Goal: Task Accomplishment & Management: Complete application form

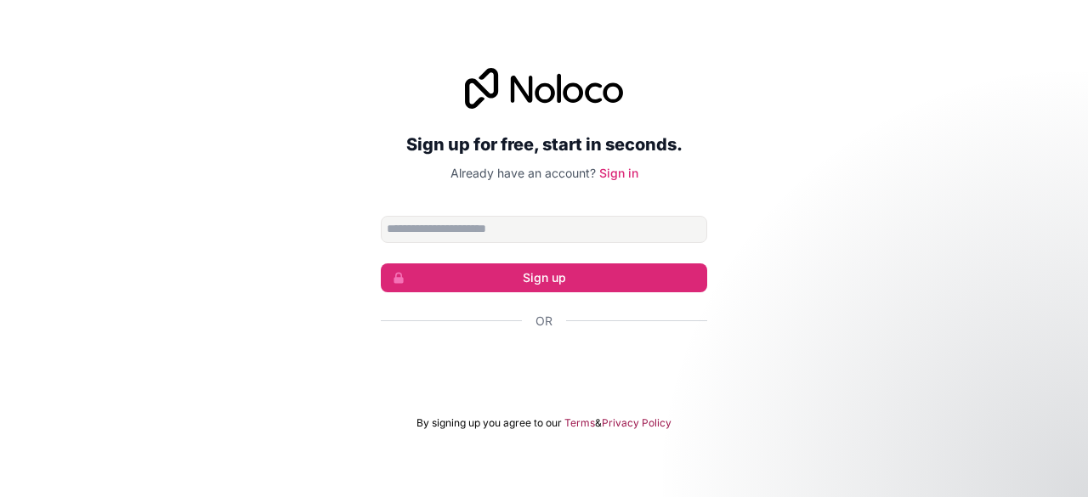
type input "**********"
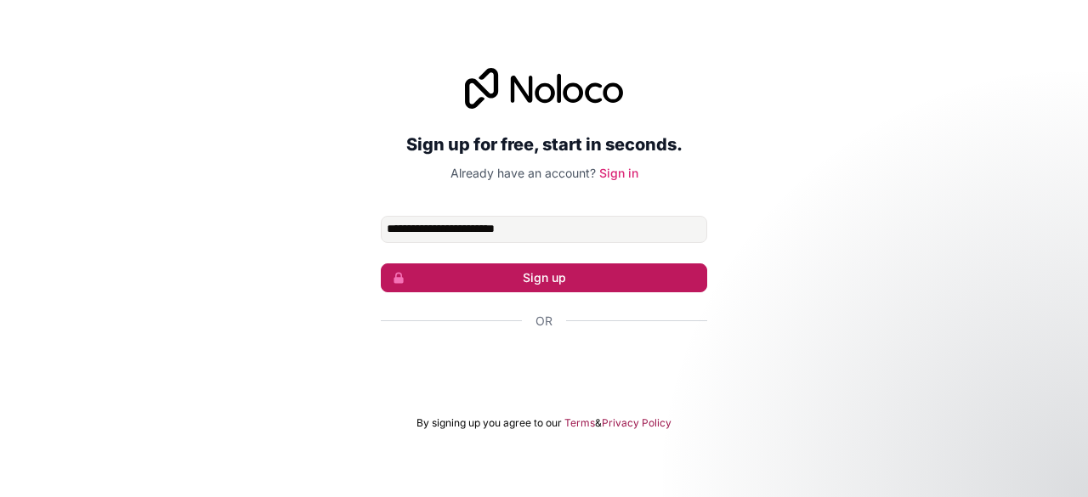
click at [636, 274] on button "Sign up" at bounding box center [544, 277] width 326 height 29
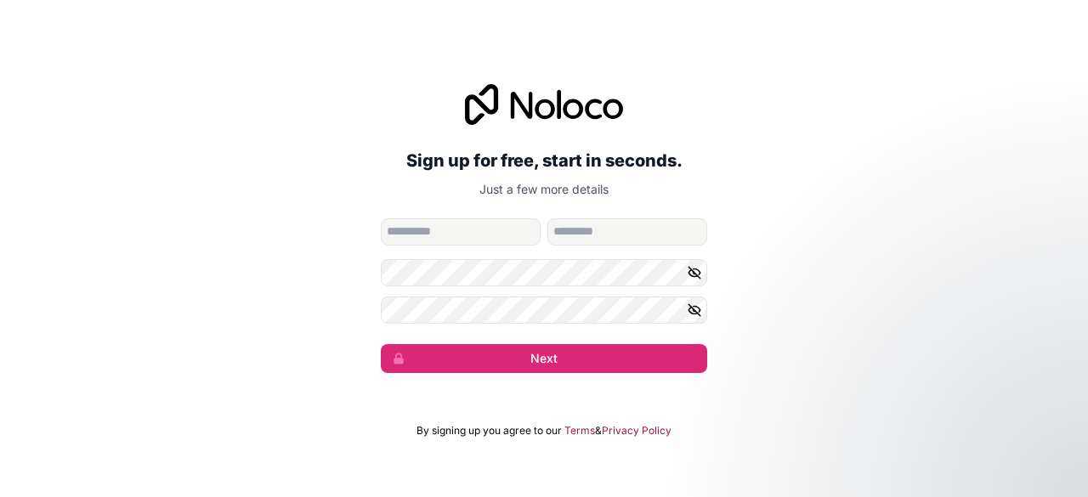
type input "*********"
type input "******"
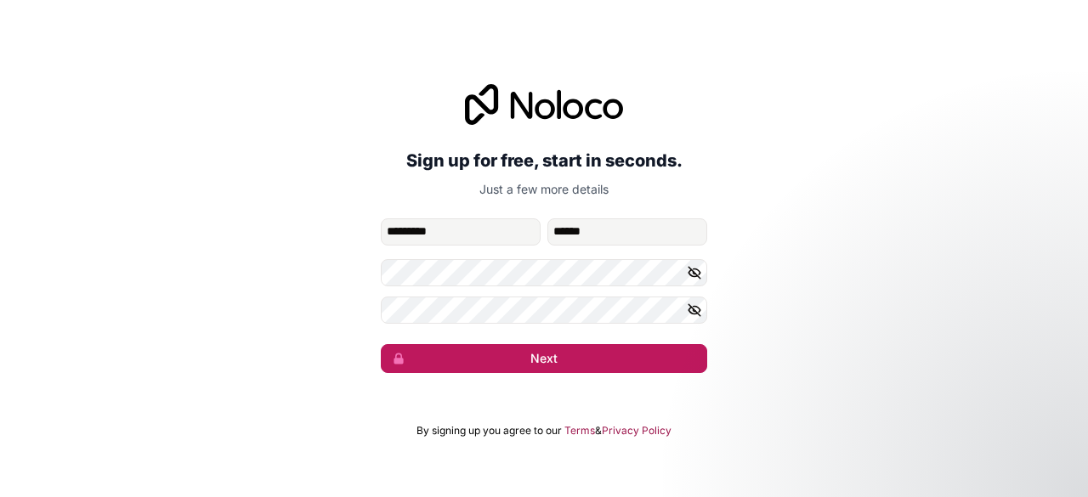
click at [568, 359] on button "Next" at bounding box center [544, 358] width 326 height 29
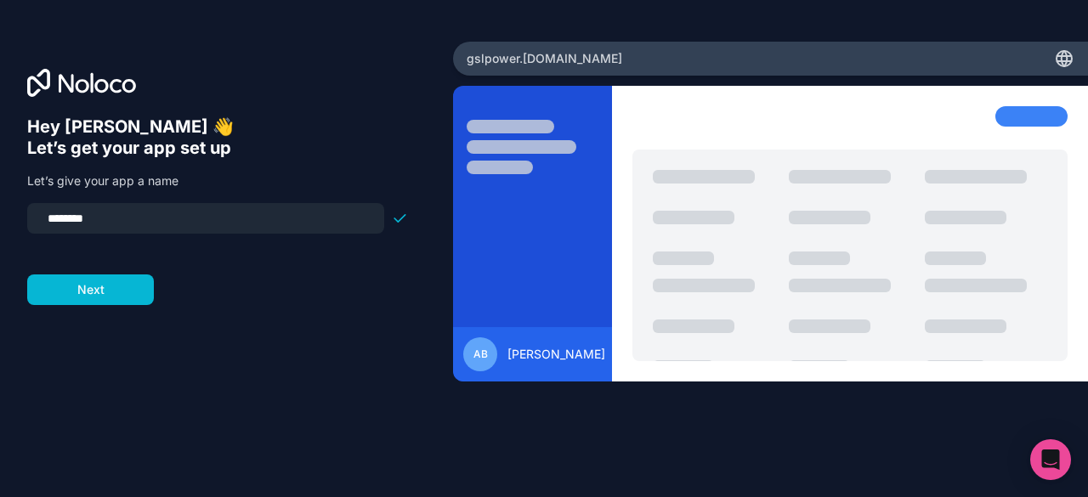
drag, startPoint x: 115, startPoint y: 220, endPoint x: 15, endPoint y: 215, distance: 99.5
click at [15, 215] on div "Hey [PERSON_NAME] 👋 Let’s get your app set up Let’s give your app a name ******…" at bounding box center [226, 249] width 453 height 415
type input "*******"
click at [119, 295] on button "Next" at bounding box center [90, 289] width 127 height 31
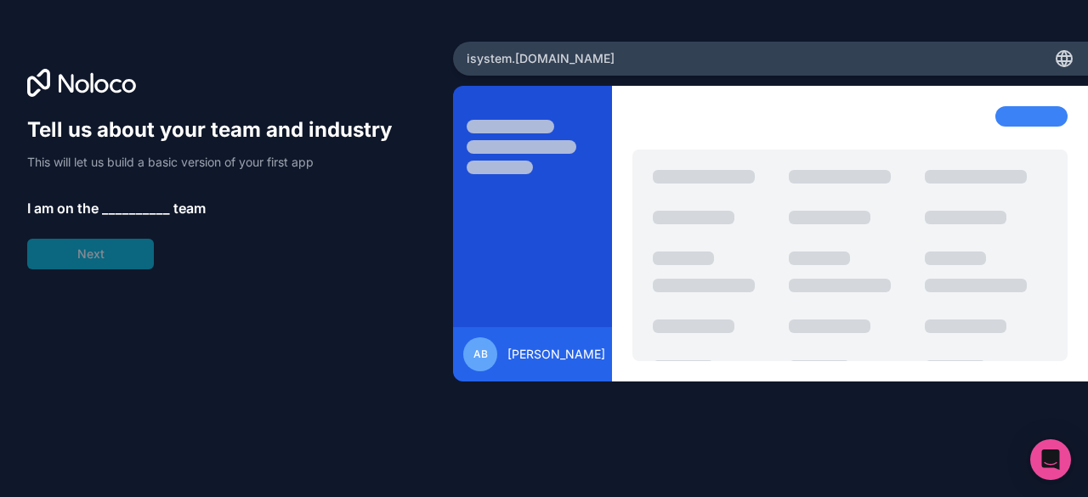
click at [122, 208] on span "__________" at bounding box center [136, 208] width 68 height 20
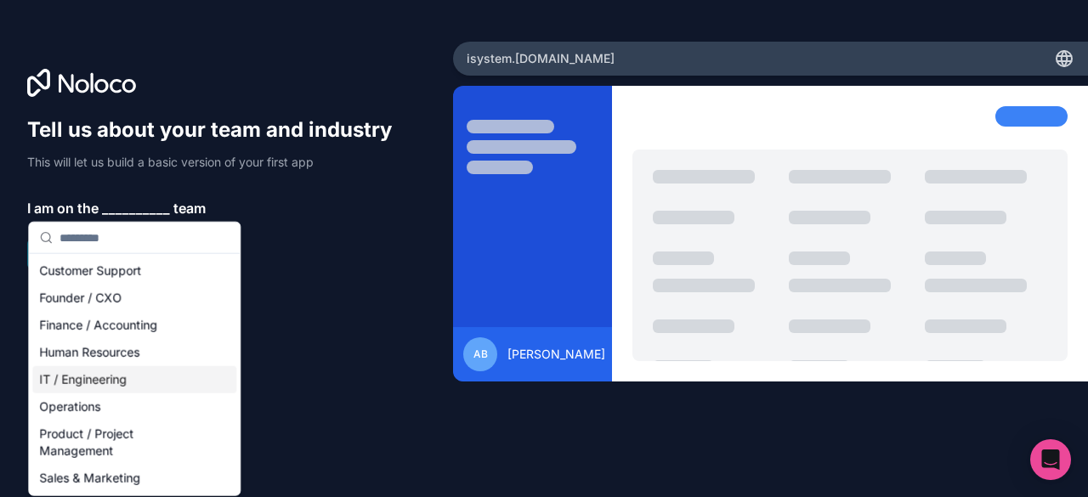
click at [150, 380] on div "IT / Engineering" at bounding box center [134, 379] width 204 height 27
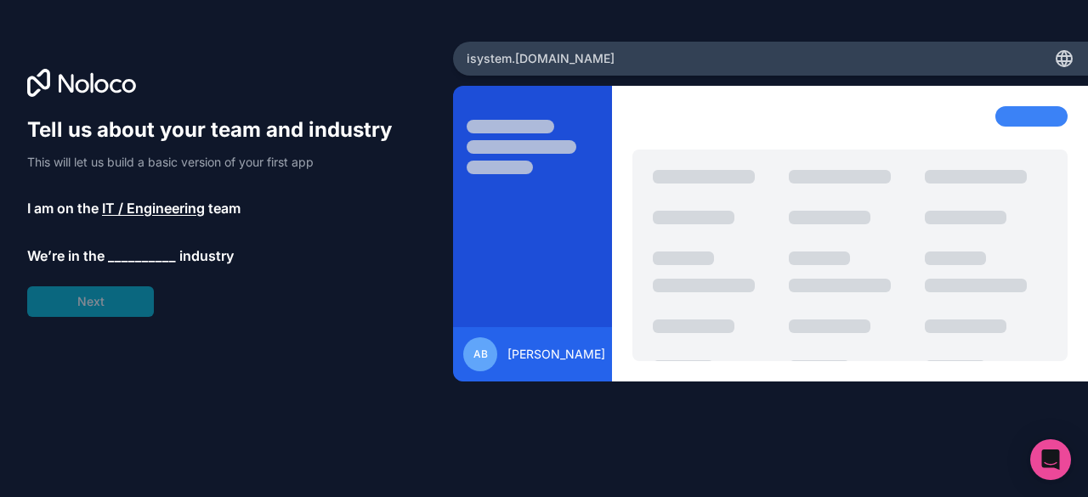
click at [136, 263] on span "__________" at bounding box center [142, 256] width 68 height 20
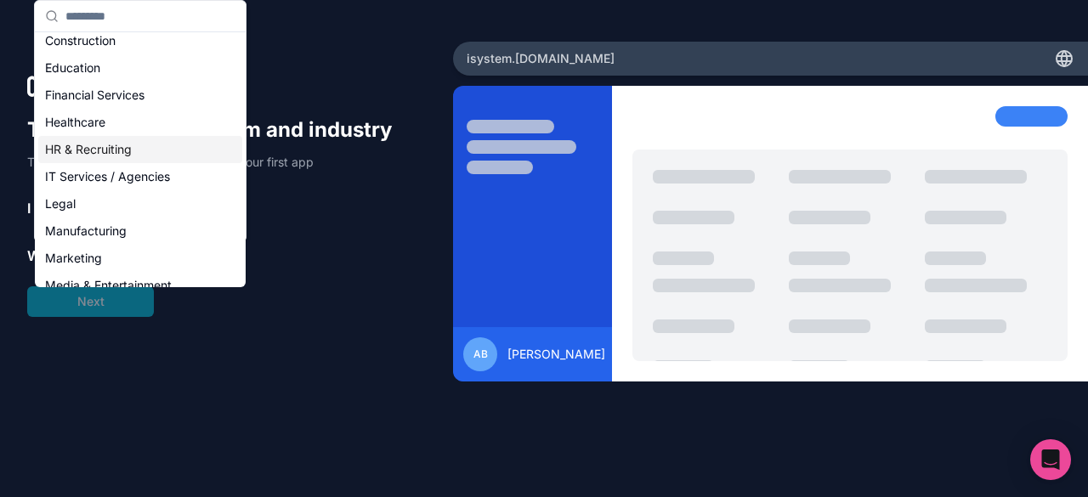
scroll to position [85, 0]
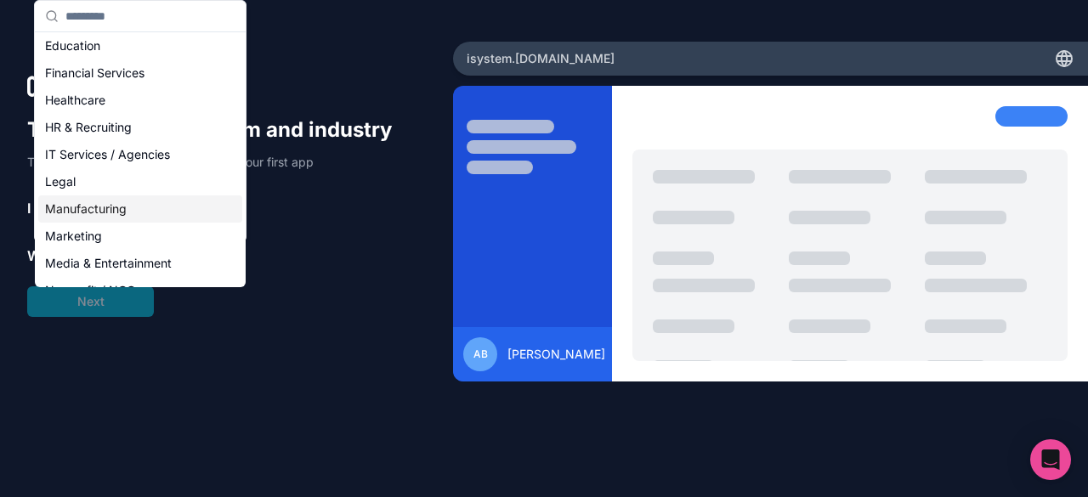
click at [165, 201] on div "Manufacturing" at bounding box center [140, 208] width 204 height 27
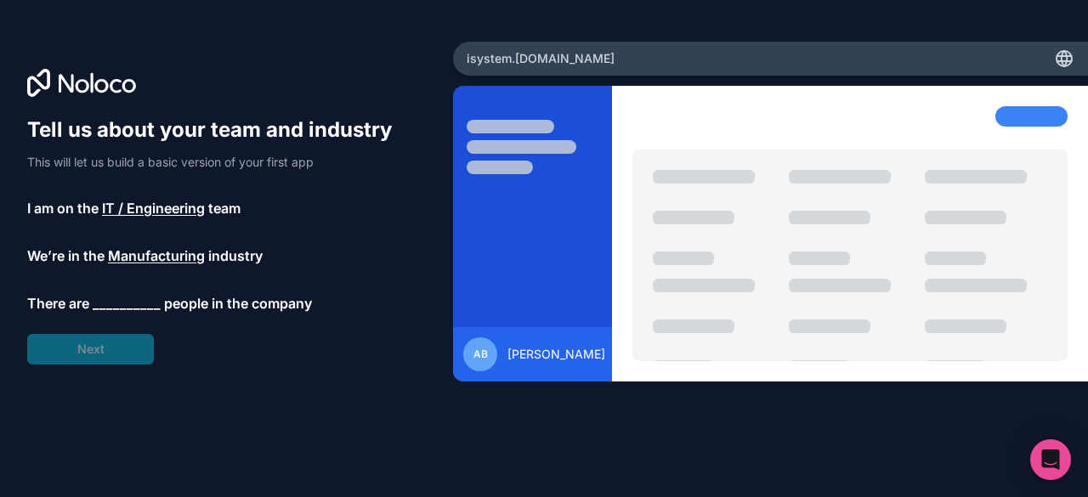
click at [131, 307] on span "__________" at bounding box center [127, 303] width 68 height 20
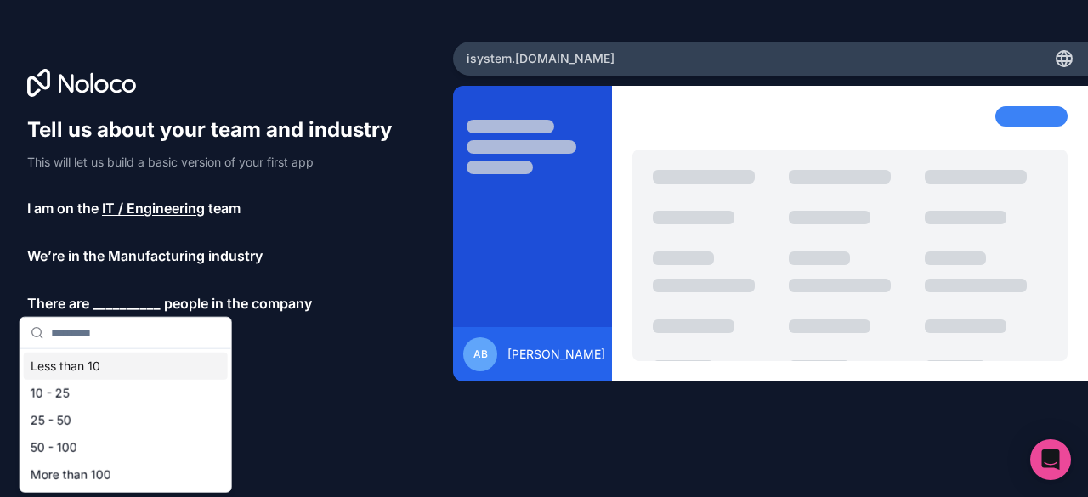
click at [118, 365] on div "Less than 10" at bounding box center [126, 366] width 204 height 27
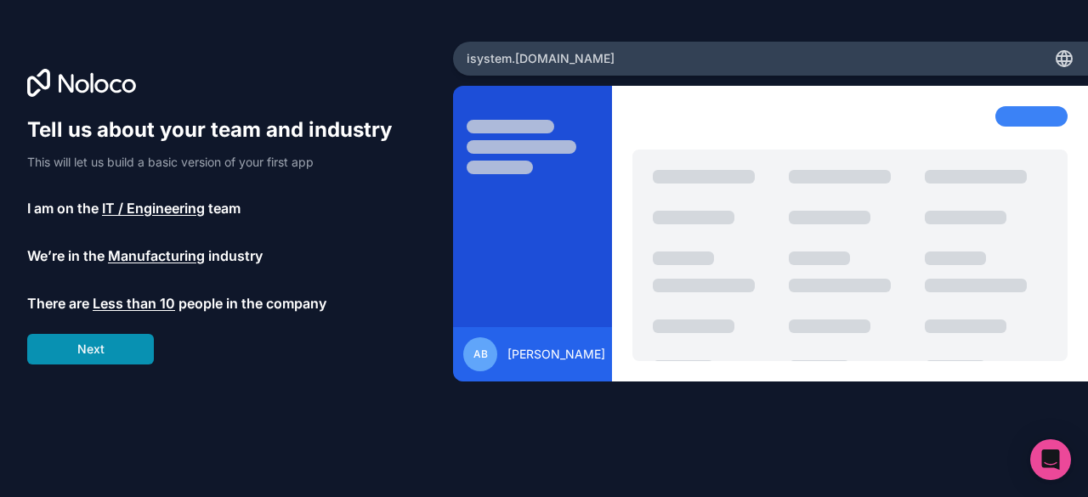
click at [127, 339] on button "Next" at bounding box center [90, 349] width 127 height 31
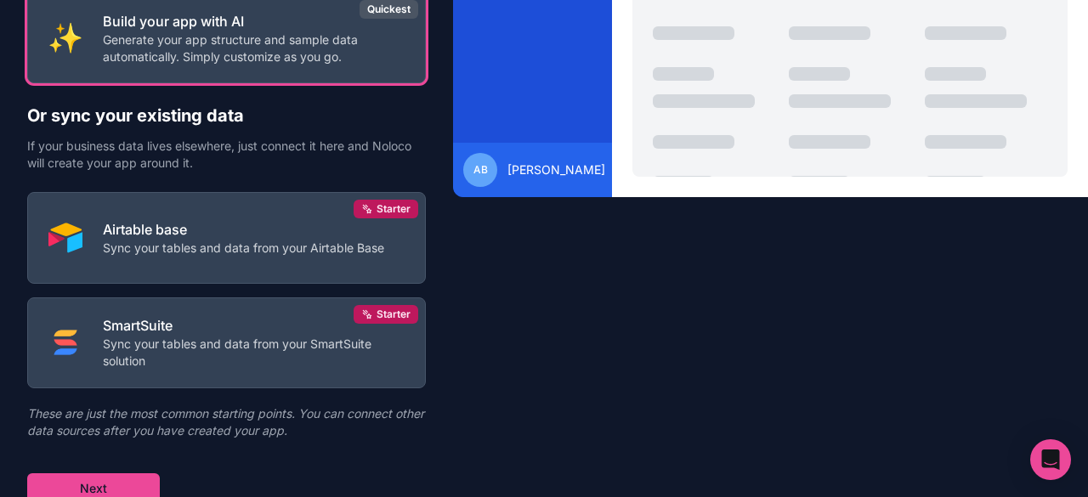
scroll to position [189, 0]
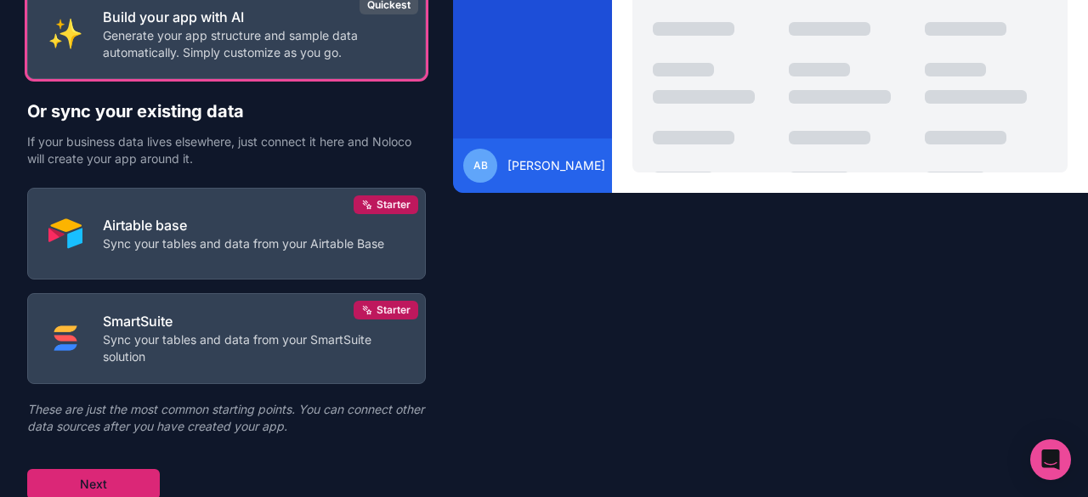
click at [131, 477] on button "Next" at bounding box center [93, 484] width 133 height 31
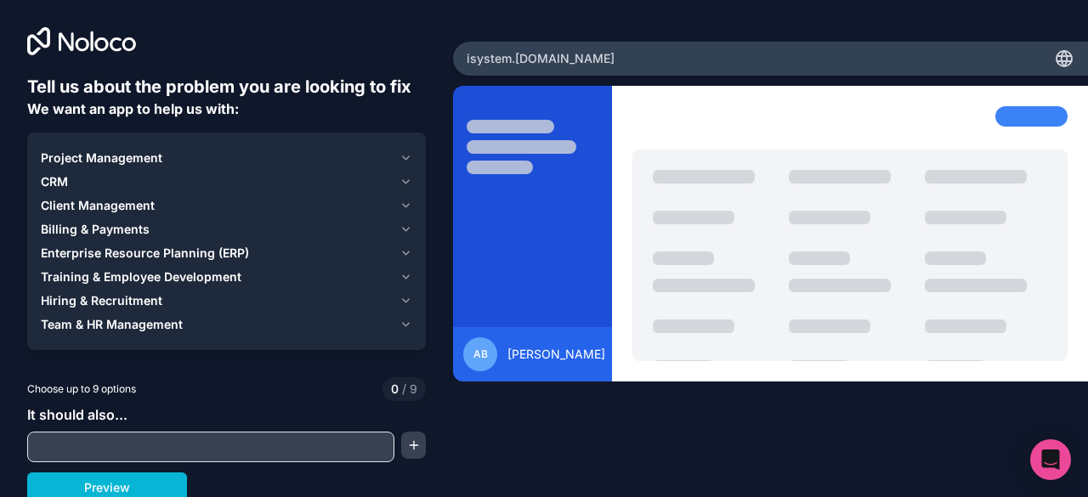
click at [225, 162] on div "Project Management" at bounding box center [217, 158] width 352 height 17
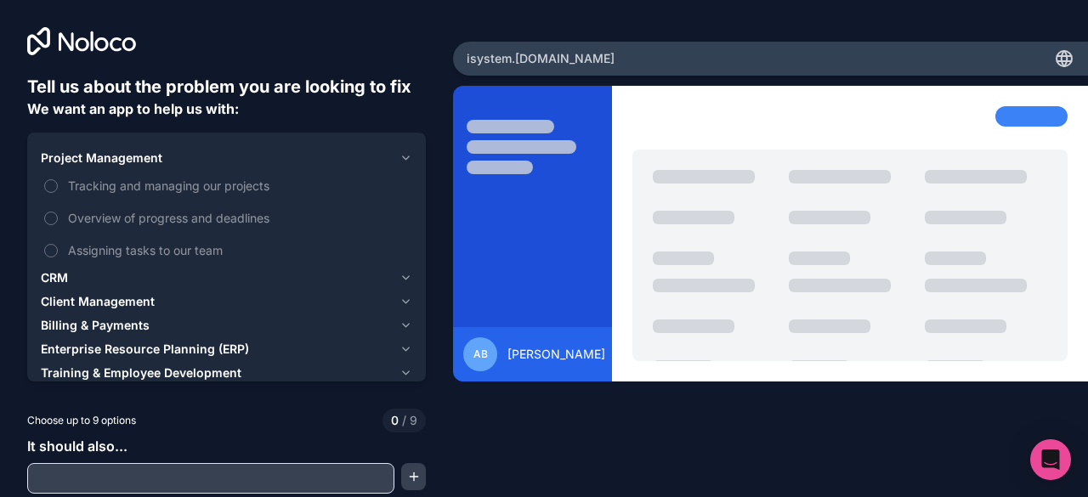
click at [168, 158] on div "Project Management" at bounding box center [217, 158] width 352 height 17
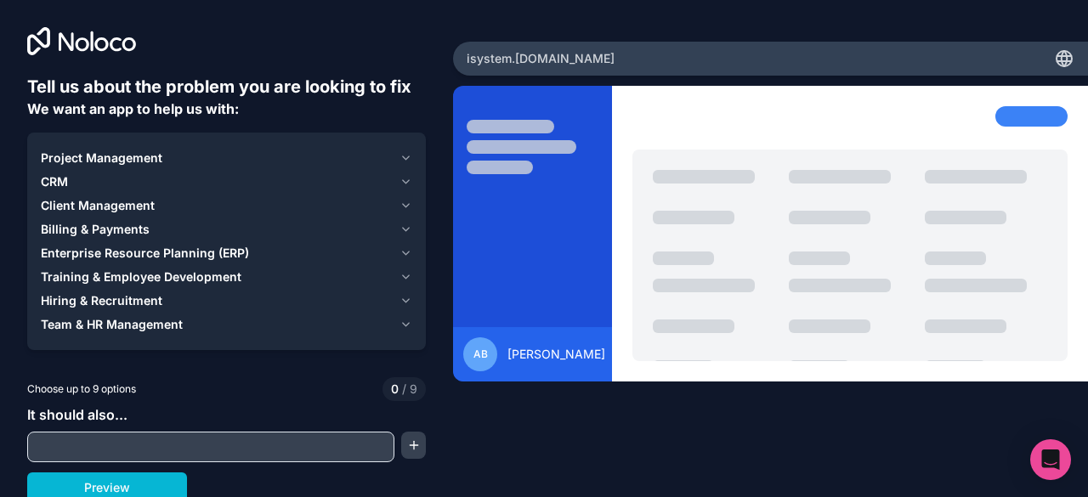
click at [142, 157] on span "Project Management" at bounding box center [102, 158] width 122 height 17
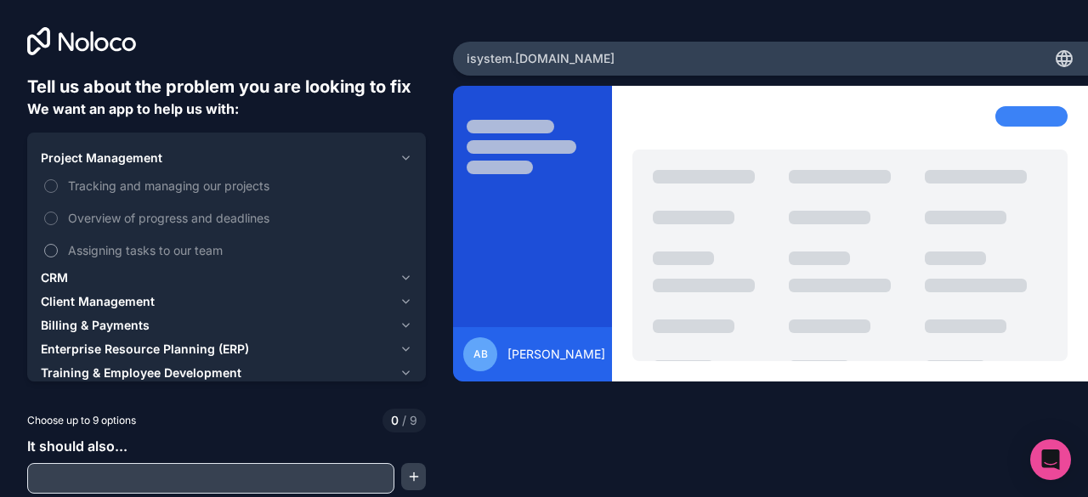
click at [53, 246] on button "Assigning tasks to our team" at bounding box center [51, 251] width 14 height 14
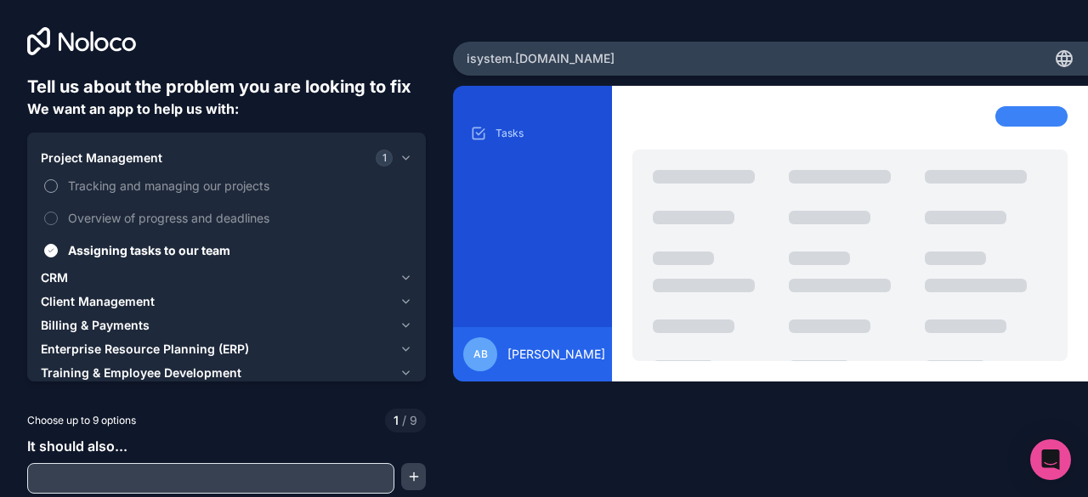
click at [50, 187] on button "Tracking and managing our projects" at bounding box center [51, 186] width 14 height 14
click at [399, 159] on icon "button" at bounding box center [405, 158] width 13 height 14
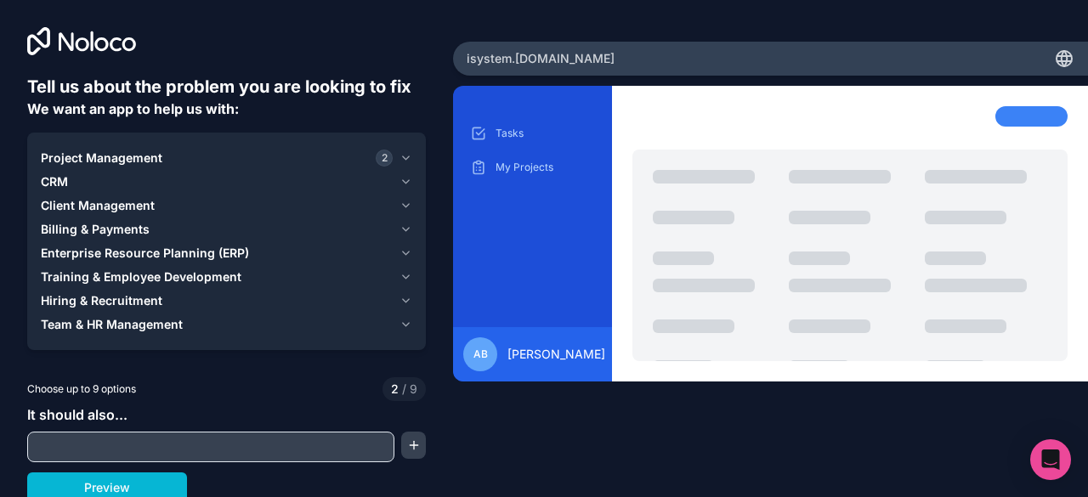
click at [401, 181] on icon "button" at bounding box center [405, 182] width 13 height 14
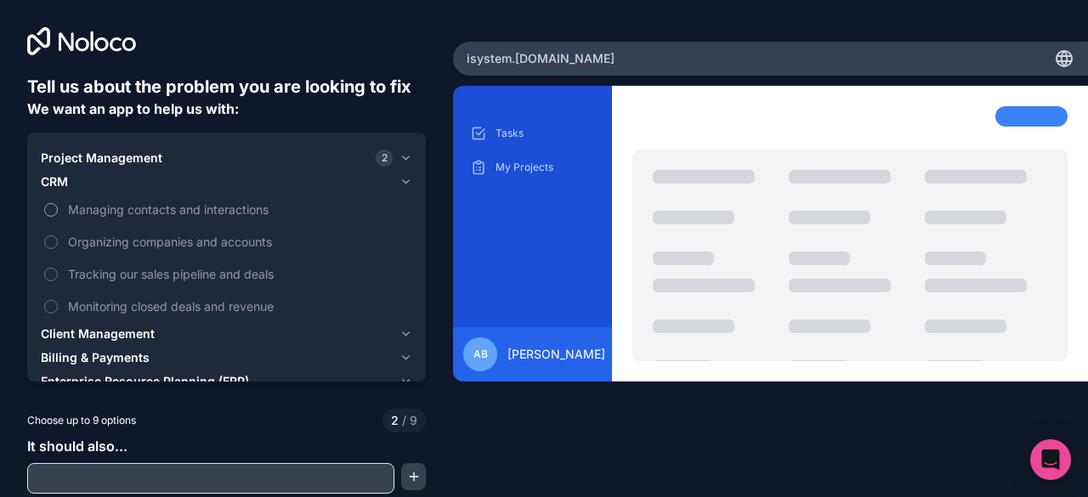
click at [53, 209] on button "Managing contacts and interactions" at bounding box center [51, 210] width 14 height 14
click at [54, 240] on button "Organizing companies and accounts" at bounding box center [51, 242] width 14 height 14
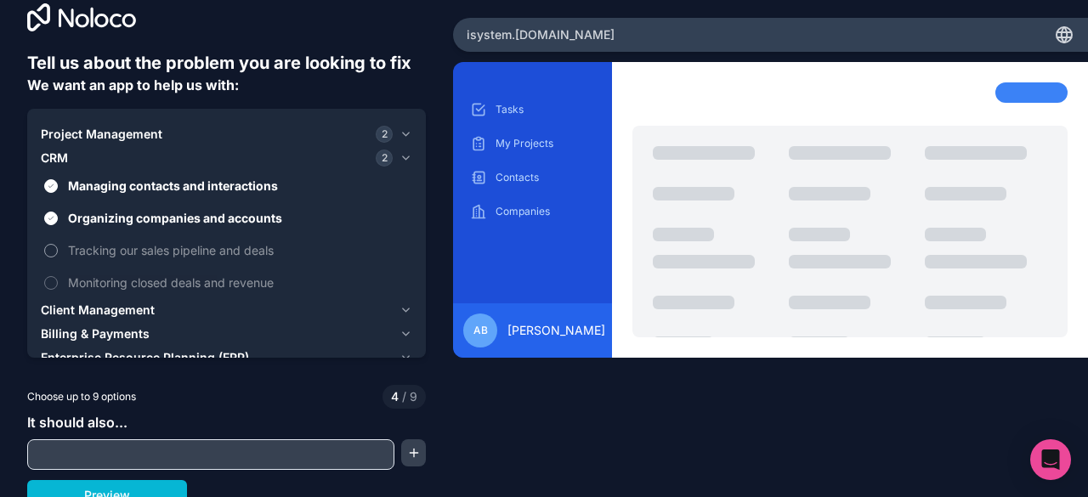
scroll to position [37, 0]
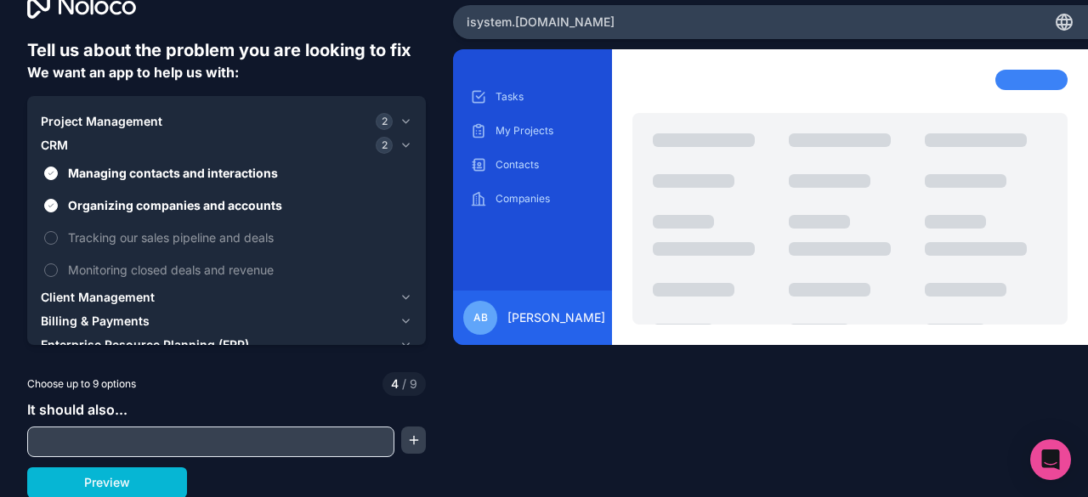
click at [370, 295] on div "Client Management" at bounding box center [217, 297] width 352 height 17
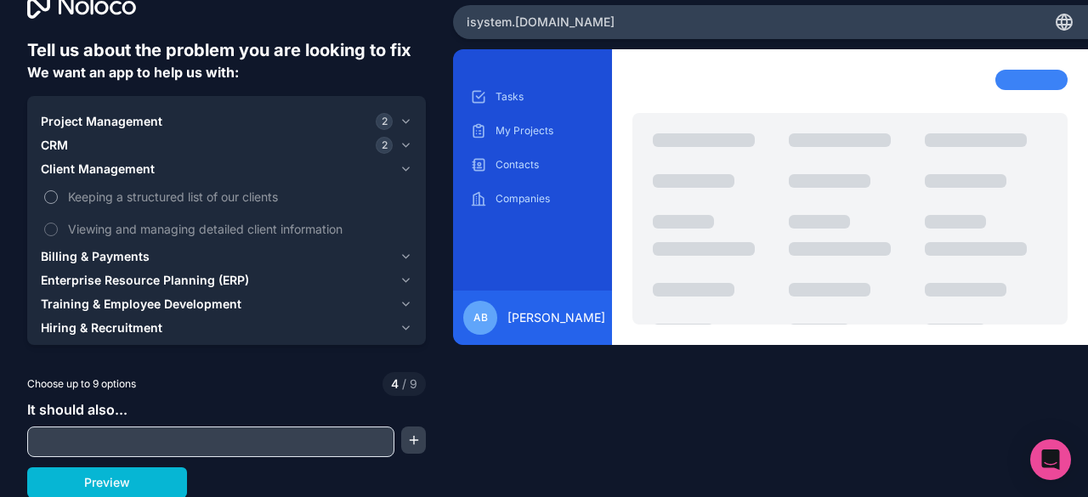
click at [51, 195] on button "Keeping a structured list of our clients" at bounding box center [51, 197] width 14 height 14
click at [125, 252] on span "Billing & Payments" at bounding box center [95, 256] width 109 height 17
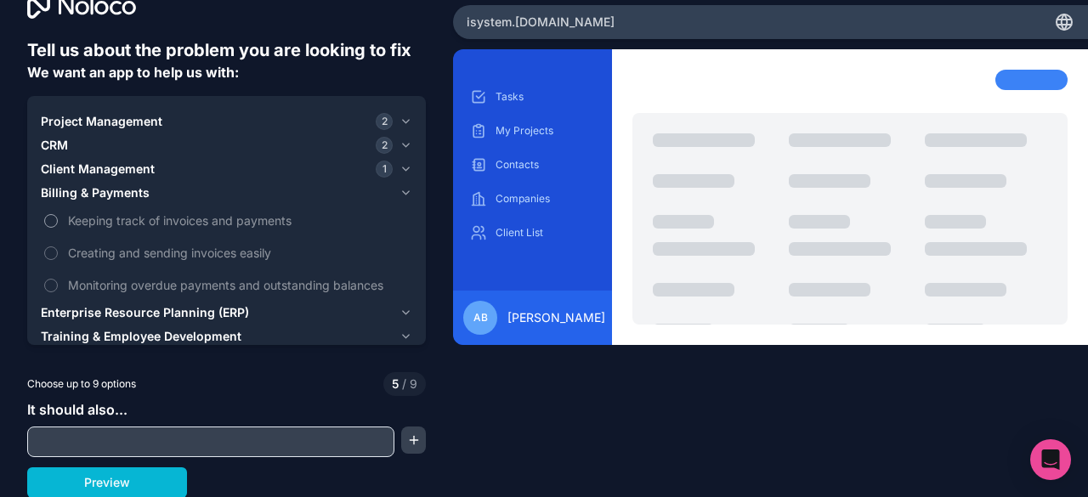
click at [51, 218] on button "Keeping track of invoices and payments" at bounding box center [51, 221] width 14 height 14
click at [46, 256] on button "Creating and sending invoices easily" at bounding box center [51, 253] width 14 height 14
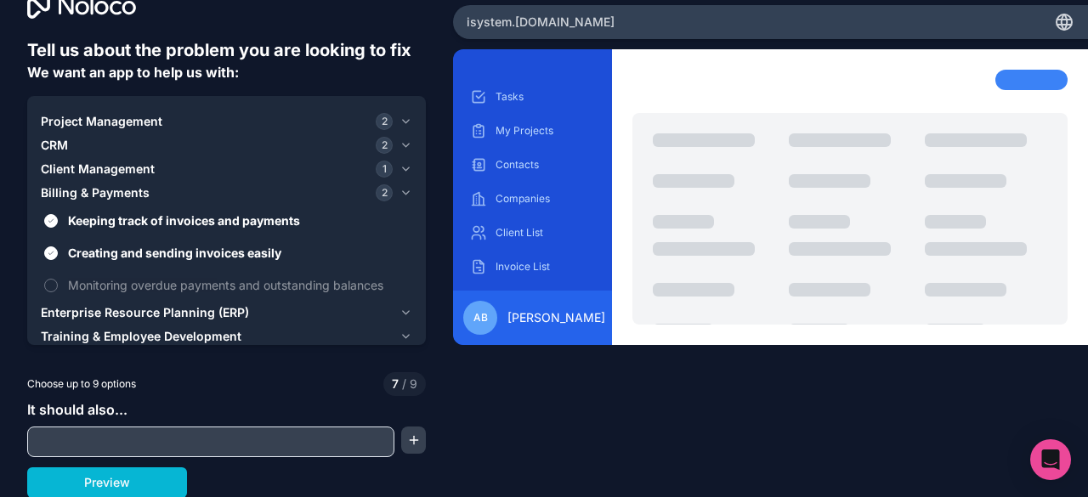
click at [403, 311] on icon "button" at bounding box center [406, 312] width 7 height 3
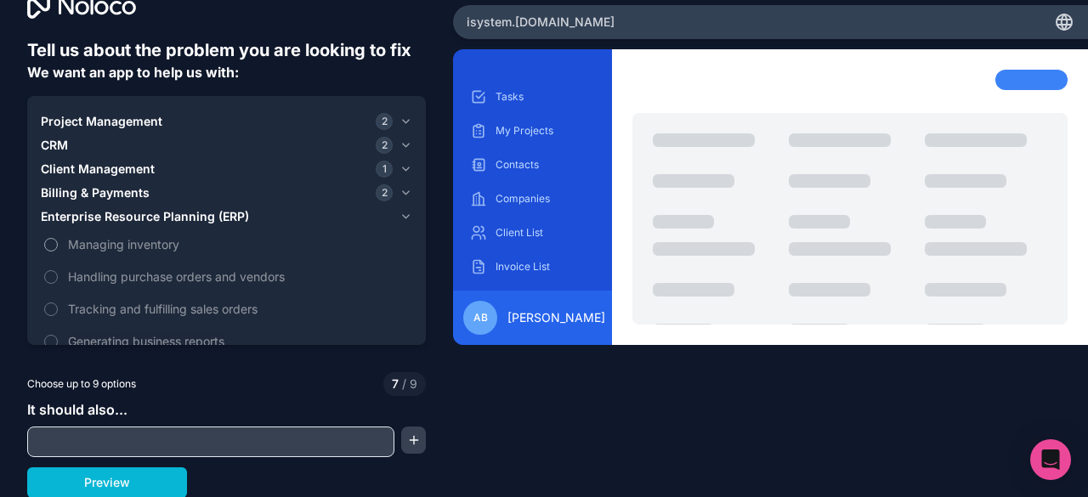
click at [49, 238] on button "Managing inventory" at bounding box center [51, 245] width 14 height 14
click at [51, 274] on button "Handling purchase orders and vendors" at bounding box center [51, 277] width 14 height 14
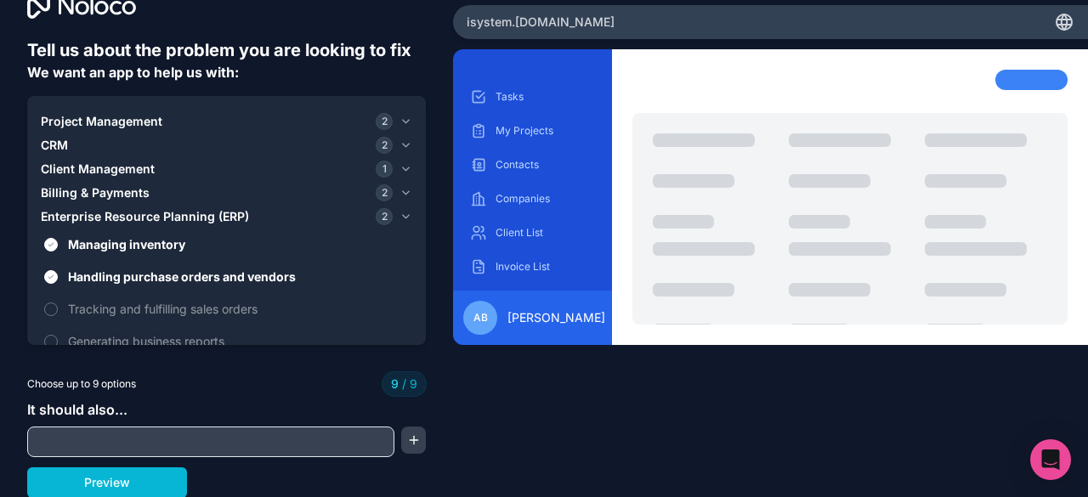
click at [399, 215] on icon "button" at bounding box center [405, 217] width 13 height 14
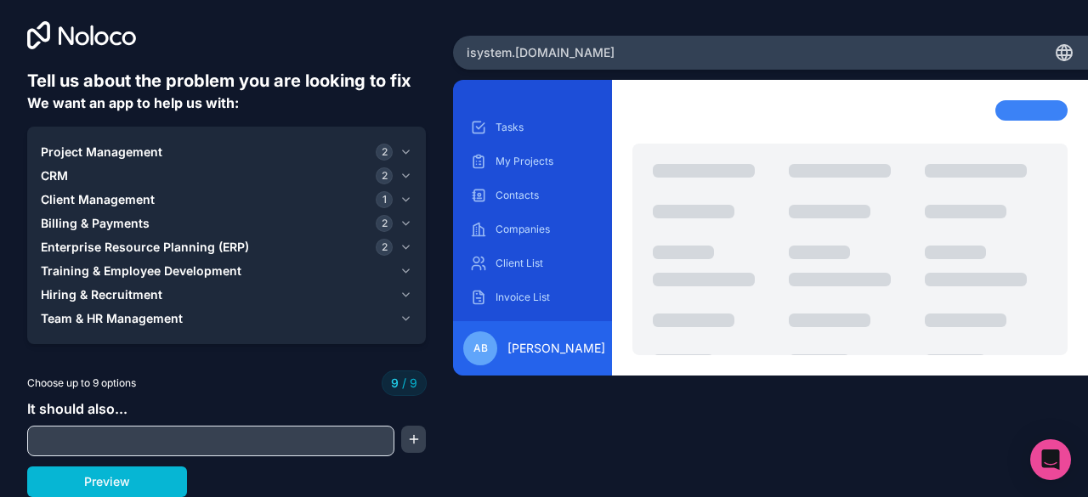
scroll to position [5, 0]
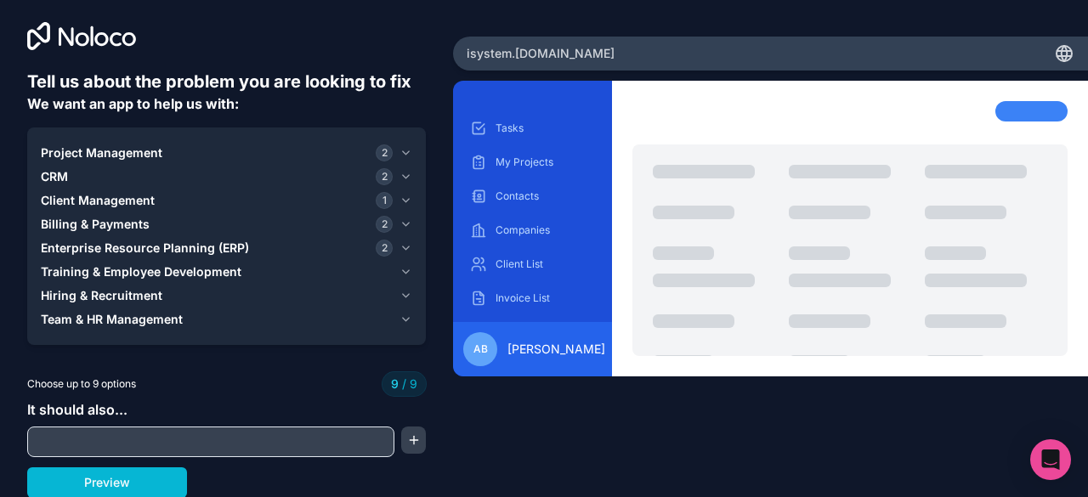
click at [401, 244] on icon "button" at bounding box center [405, 248] width 13 height 14
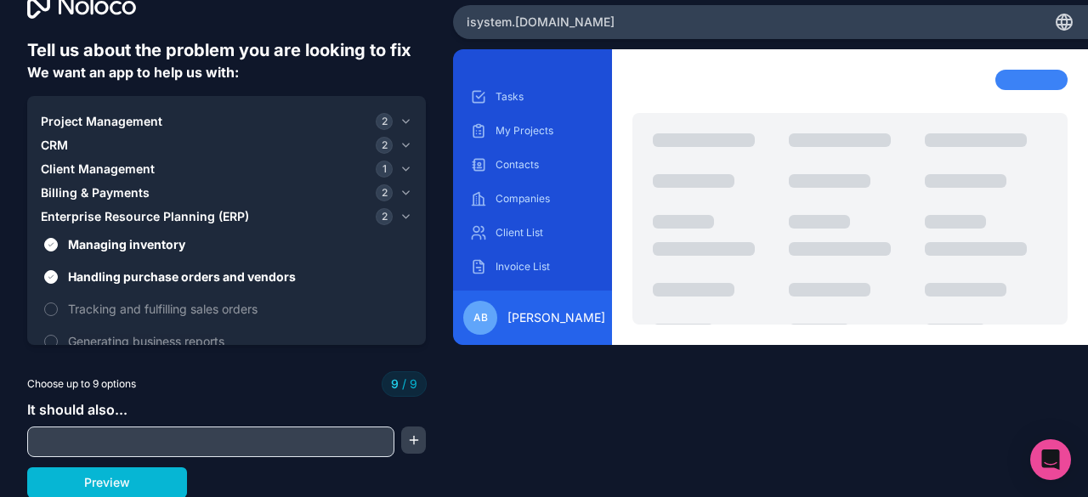
click at [399, 211] on icon "button" at bounding box center [405, 217] width 13 height 14
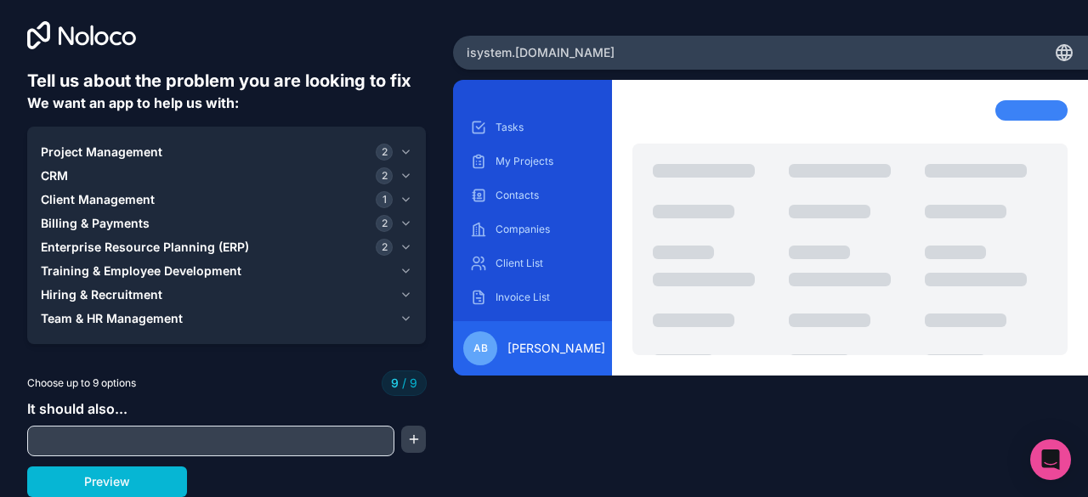
scroll to position [5, 0]
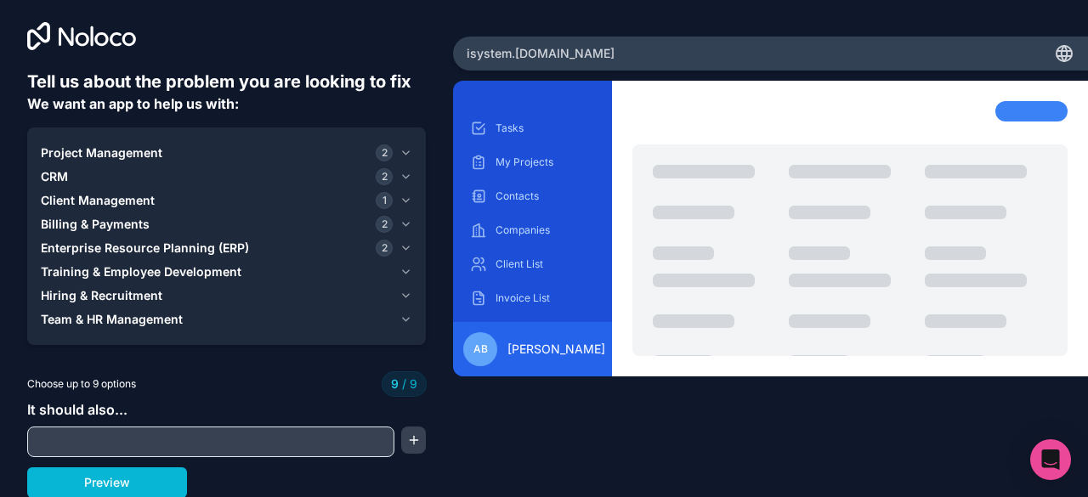
click at [399, 273] on icon "button" at bounding box center [405, 272] width 13 height 14
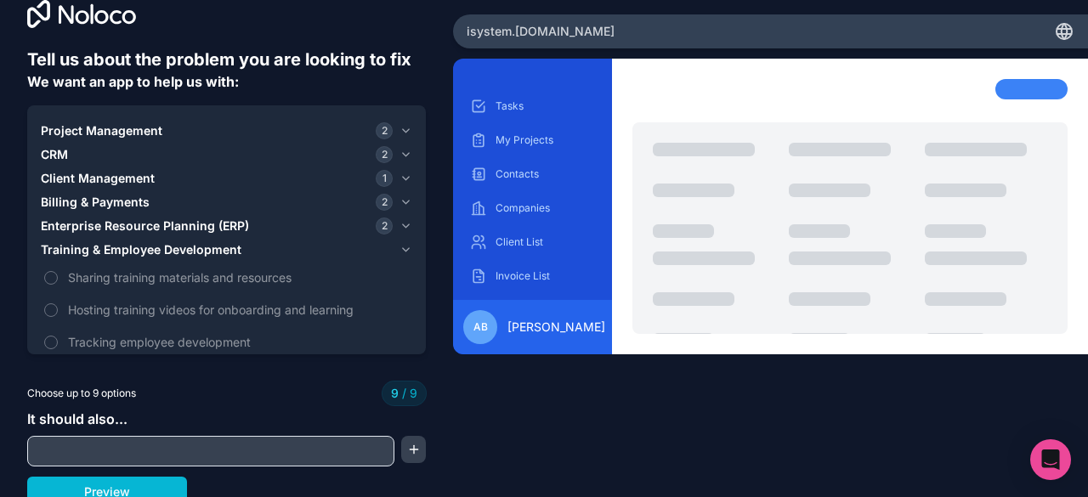
scroll to position [37, 0]
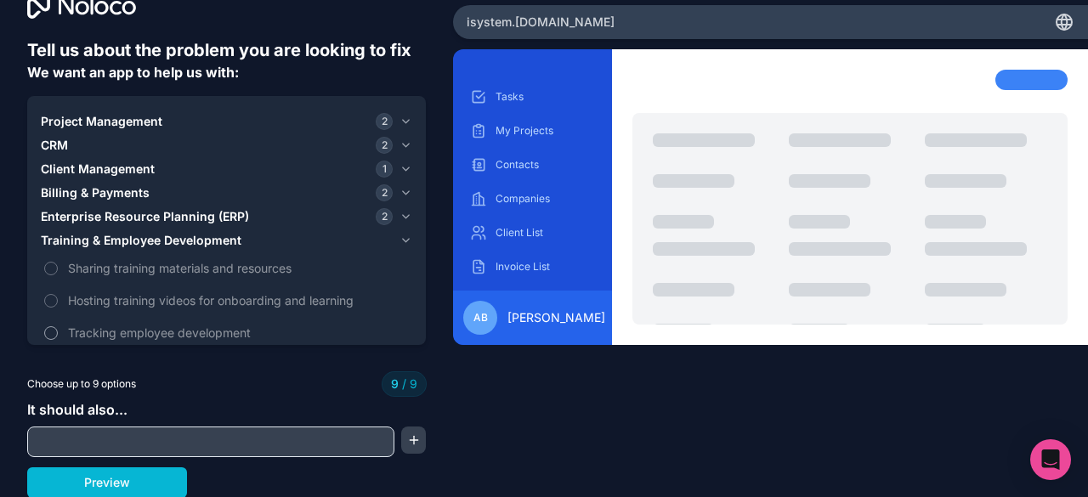
click at [93, 329] on span "Tracking employee development" at bounding box center [238, 333] width 341 height 18
click at [404, 218] on icon "button" at bounding box center [405, 217] width 13 height 14
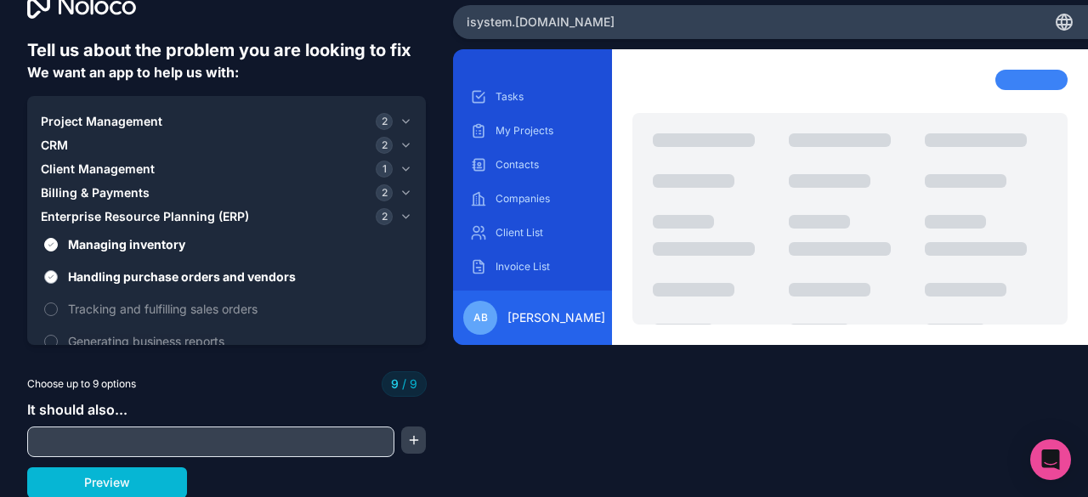
click at [44, 283] on label "Handling purchase orders and vendors" at bounding box center [226, 276] width 371 height 31
click at [44, 283] on button "Handling purchase orders and vendors" at bounding box center [51, 277] width 14 height 14
click at [399, 216] on icon "button" at bounding box center [405, 217] width 13 height 14
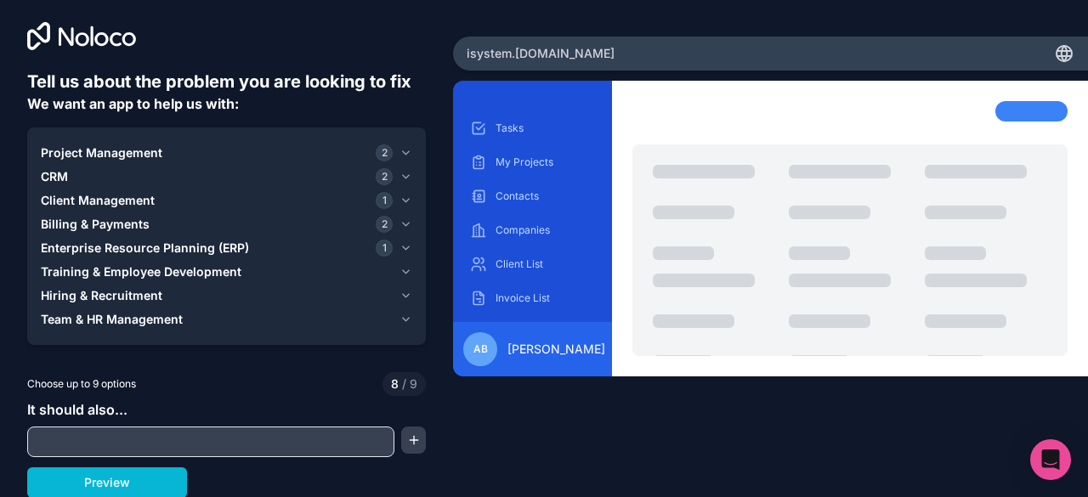
click at [400, 278] on icon "button" at bounding box center [405, 272] width 13 height 14
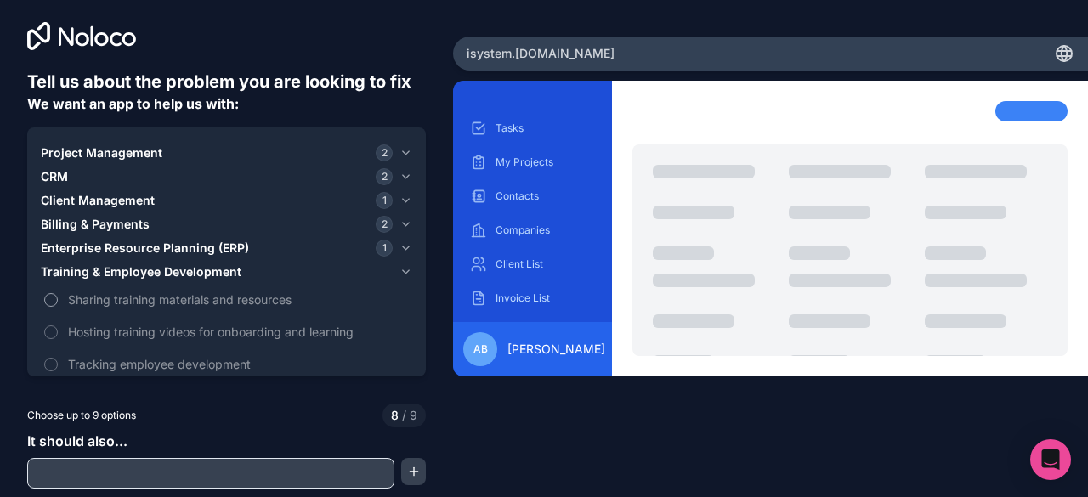
click at [52, 298] on button "Sharing training materials and resources" at bounding box center [51, 300] width 14 height 14
click at [51, 301] on button "Sharing training materials and resources" at bounding box center [51, 300] width 14 height 14
click at [399, 251] on icon "button" at bounding box center [405, 248] width 13 height 14
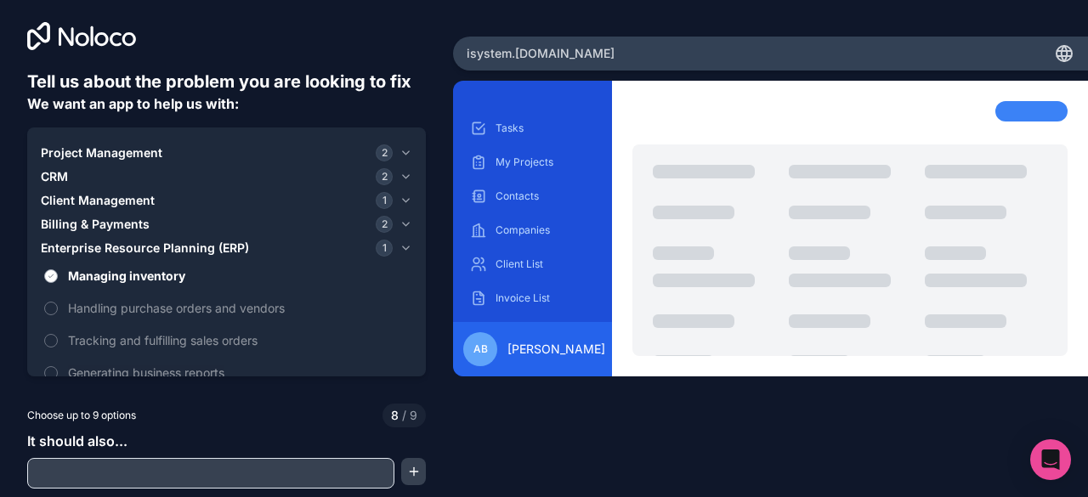
click at [52, 275] on button "Managing inventory" at bounding box center [51, 276] width 14 height 14
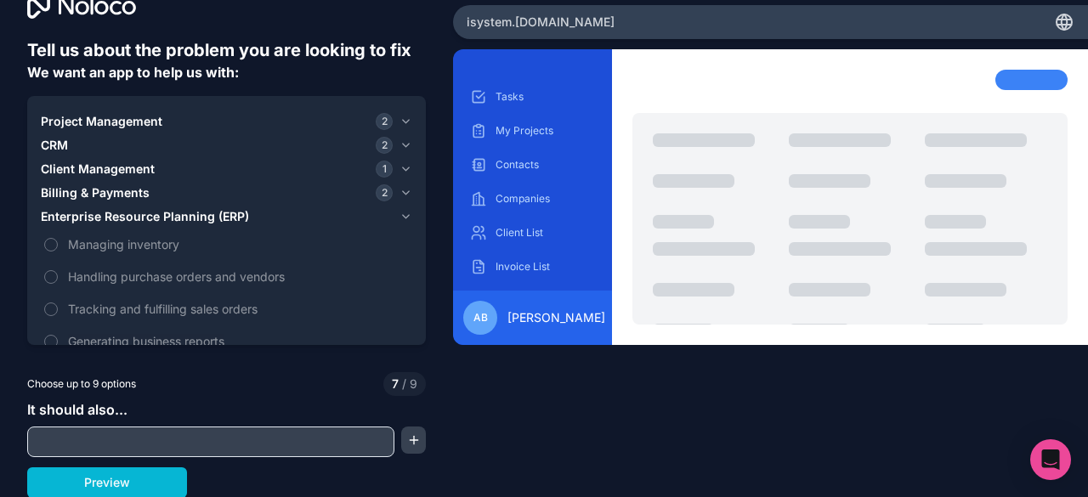
click at [399, 218] on icon "button" at bounding box center [405, 217] width 13 height 14
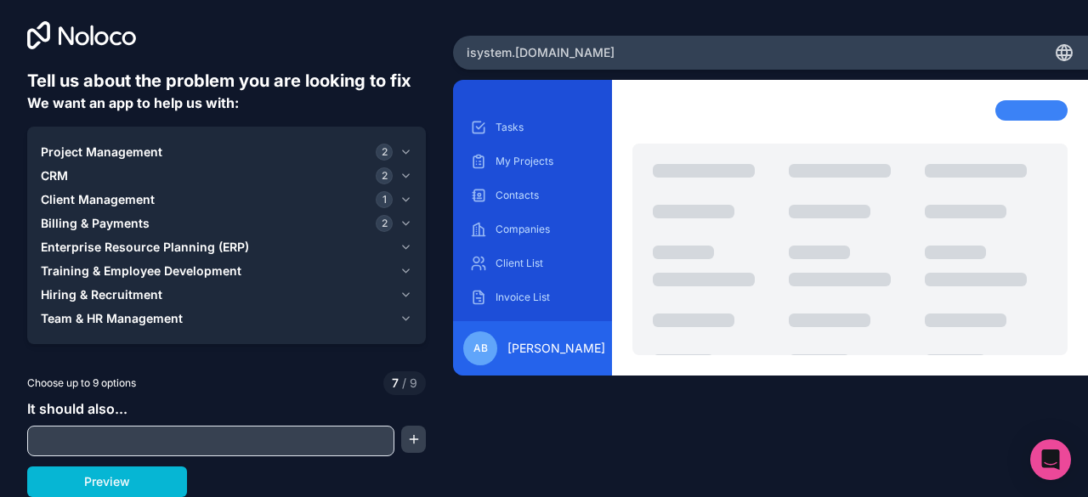
scroll to position [5, 0]
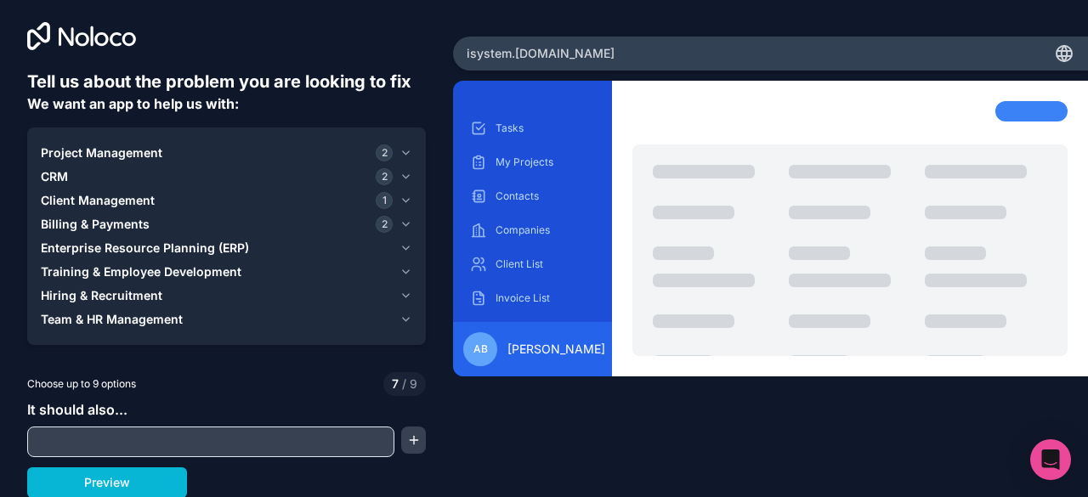
click at [399, 315] on icon "button" at bounding box center [405, 320] width 13 height 14
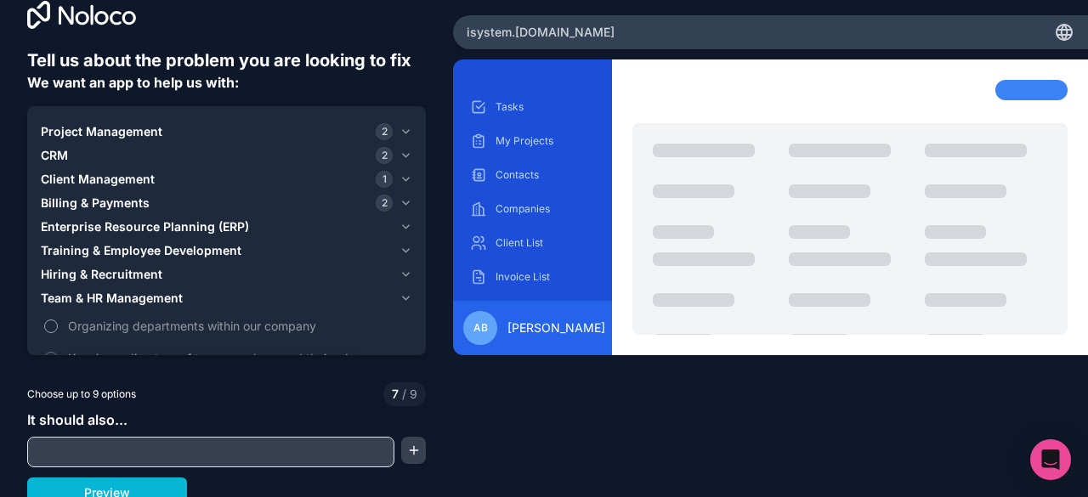
scroll to position [37, 0]
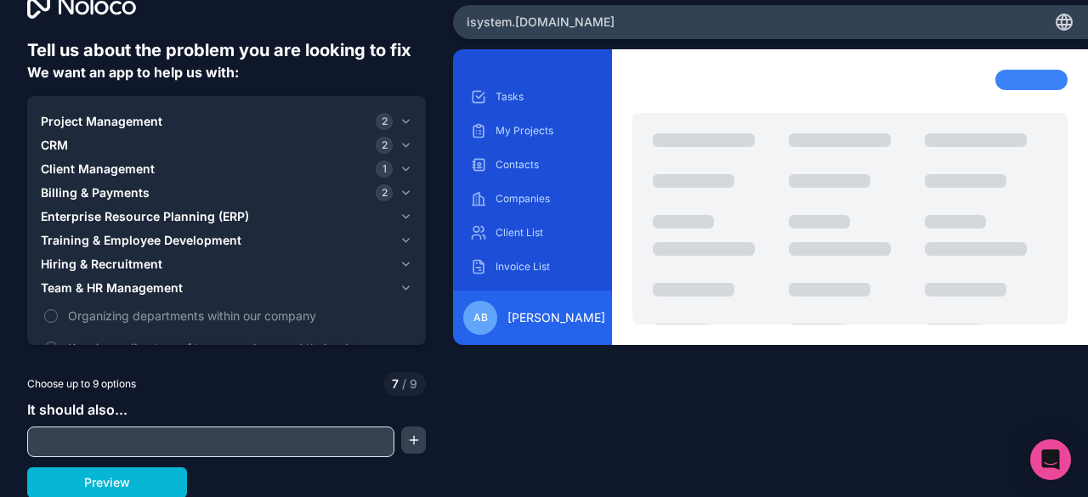
click at [403, 122] on icon "button" at bounding box center [405, 122] width 13 height 14
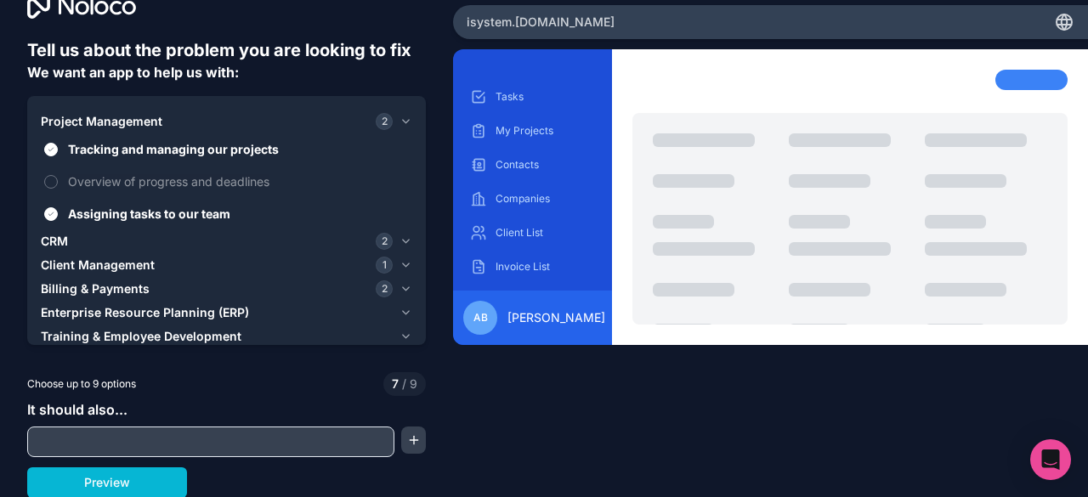
click at [399, 242] on icon "button" at bounding box center [405, 242] width 13 height 14
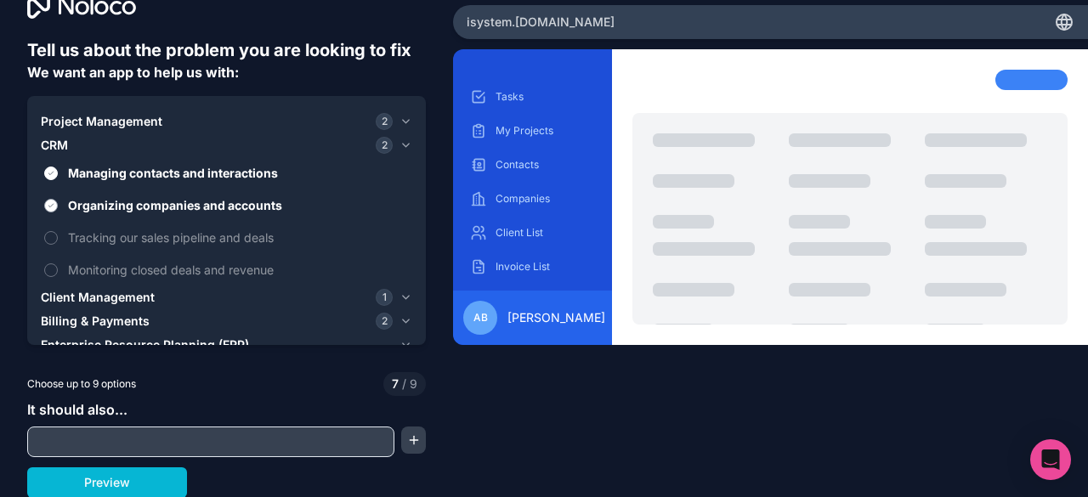
click at [51, 204] on button "Organizing companies and accounts" at bounding box center [51, 206] width 14 height 14
click at [400, 298] on icon "button" at bounding box center [405, 298] width 13 height 14
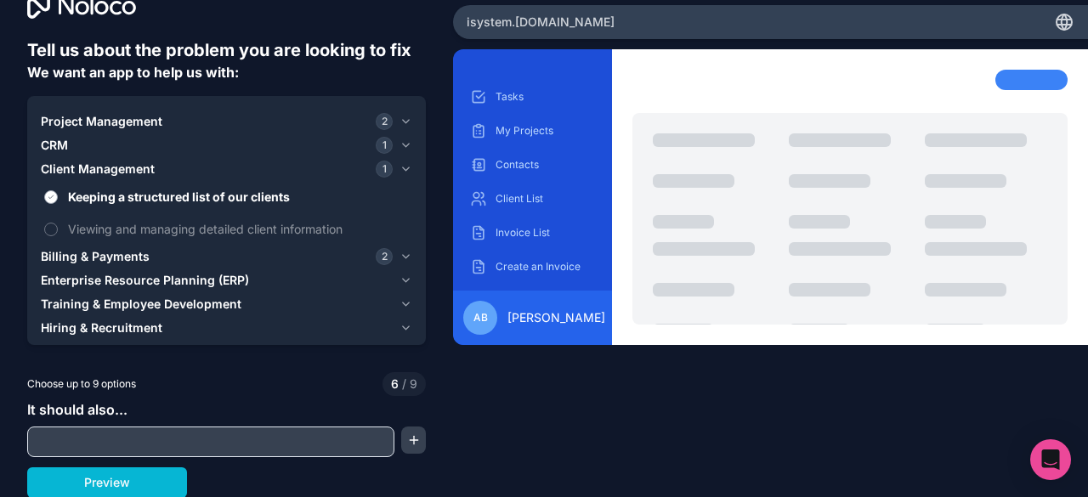
click at [52, 195] on button "Keeping a structured list of our clients" at bounding box center [51, 197] width 14 height 14
click at [403, 255] on icon "button" at bounding box center [406, 256] width 7 height 3
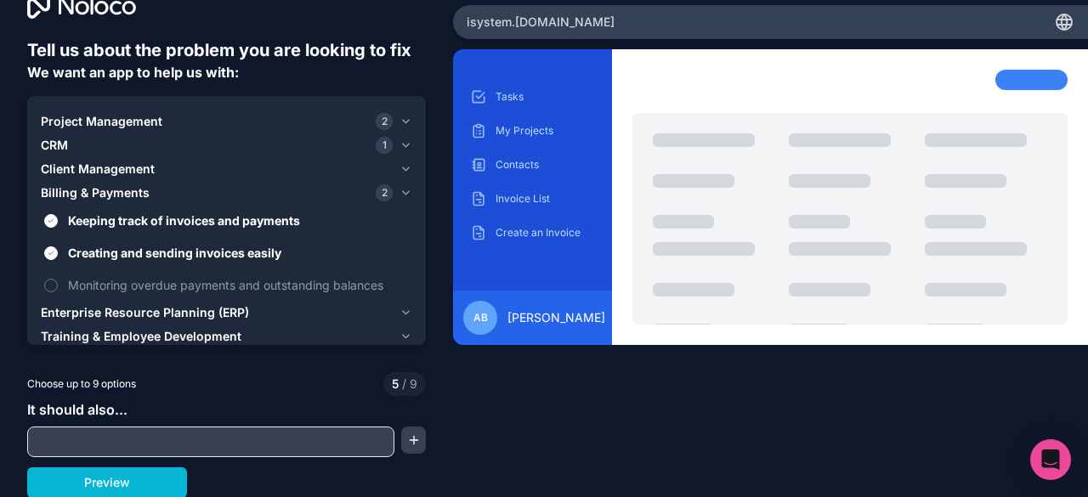
click at [401, 191] on icon "button" at bounding box center [405, 193] width 13 height 14
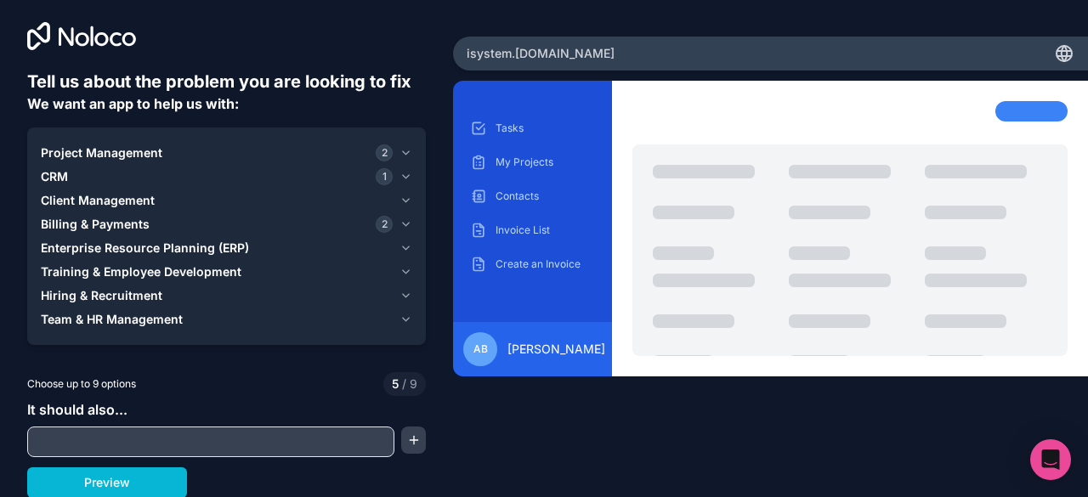
click at [401, 266] on icon "button" at bounding box center [405, 272] width 13 height 14
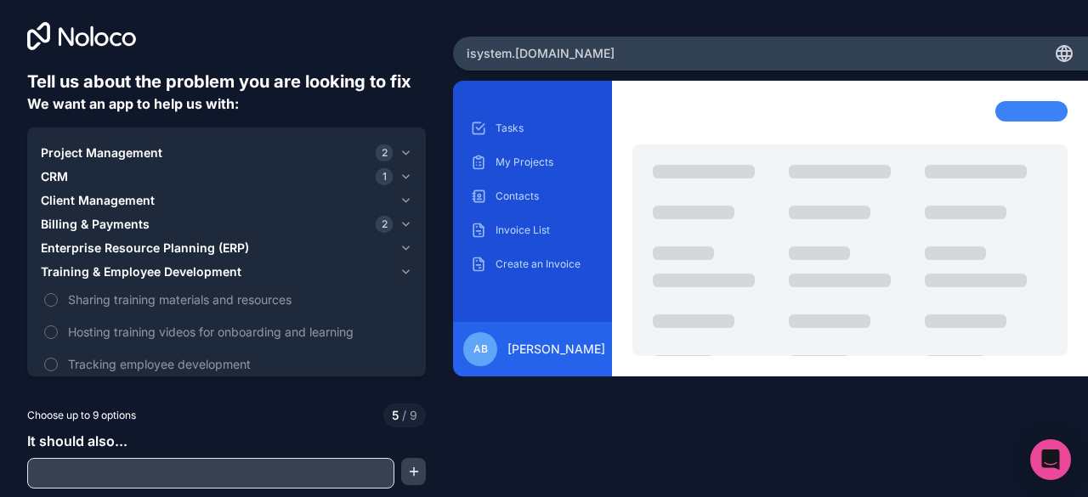
click at [400, 269] on icon "button" at bounding box center [405, 272] width 13 height 14
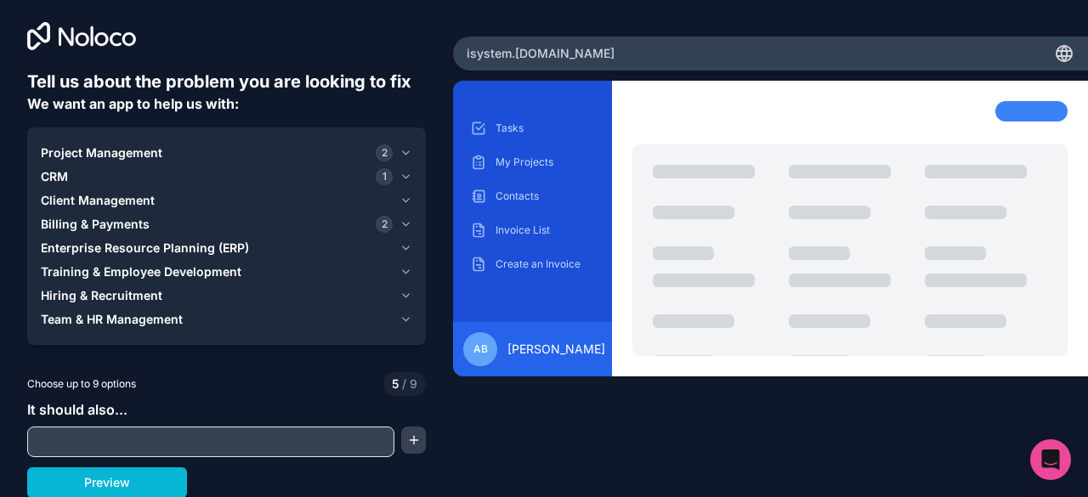
click at [399, 246] on icon "button" at bounding box center [405, 248] width 13 height 14
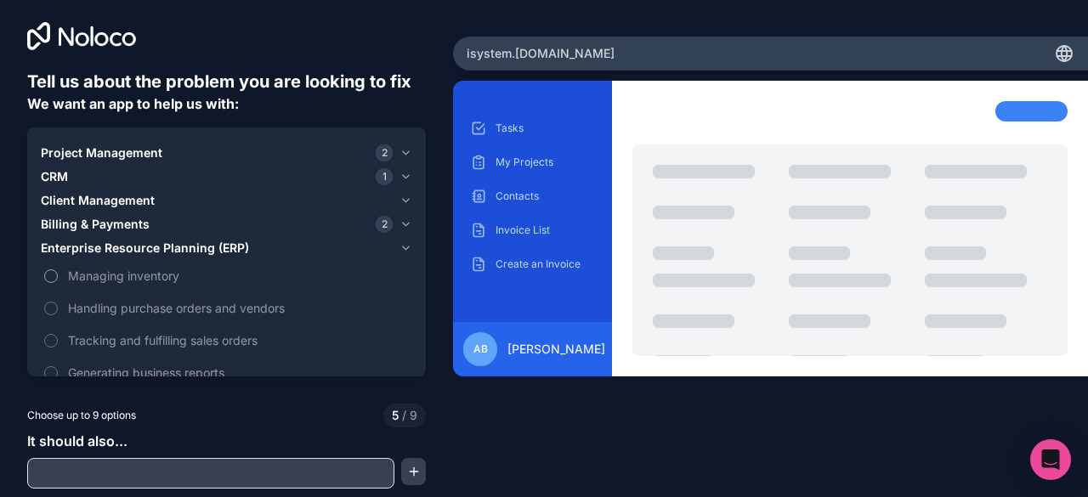
click at [46, 274] on button "Managing inventory" at bounding box center [51, 276] width 14 height 14
click at [51, 310] on button "Handling purchase orders and vendors" at bounding box center [51, 309] width 14 height 14
click at [52, 341] on button "Tracking and fulfilling sales orders" at bounding box center [51, 341] width 14 height 14
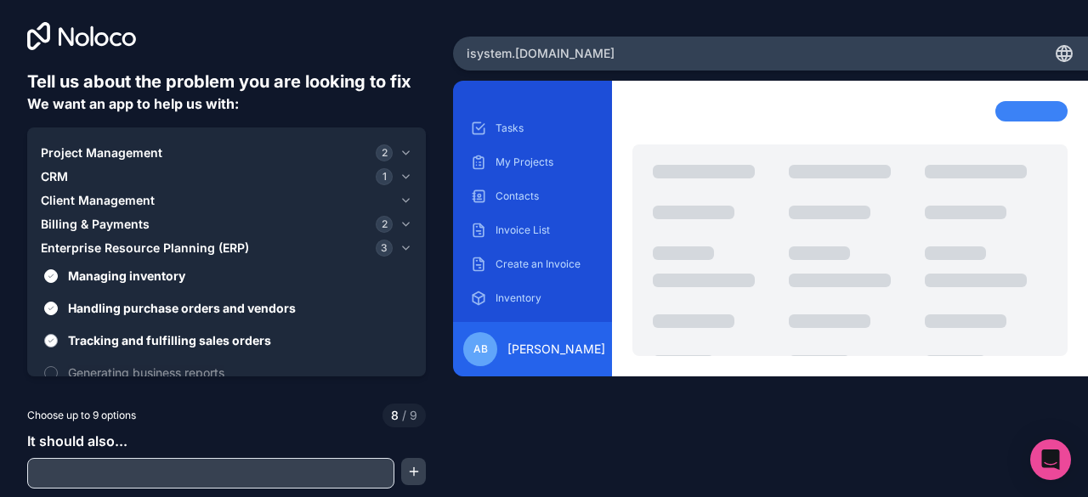
scroll to position [37, 0]
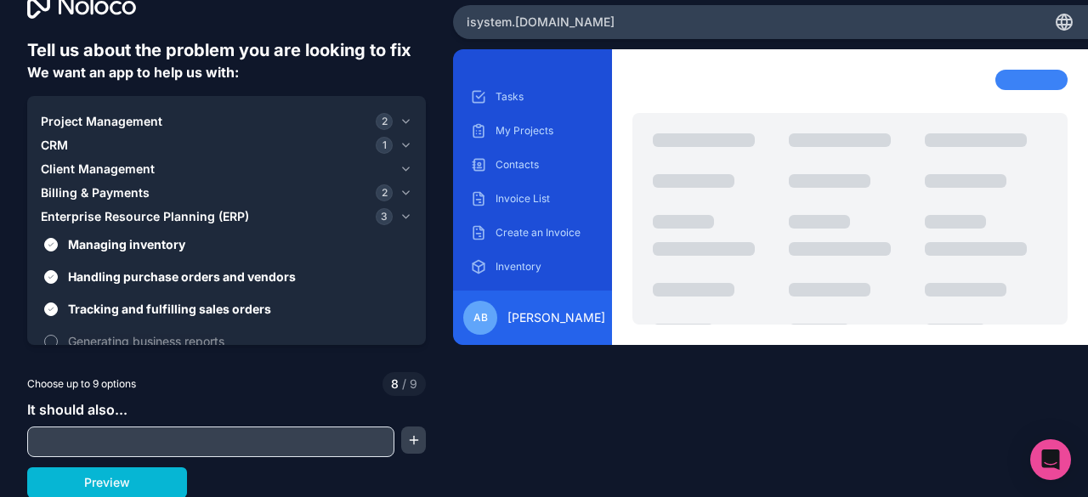
click at [50, 335] on button "Generating business reports" at bounding box center [51, 342] width 14 height 14
click at [400, 216] on icon "button" at bounding box center [405, 217] width 13 height 14
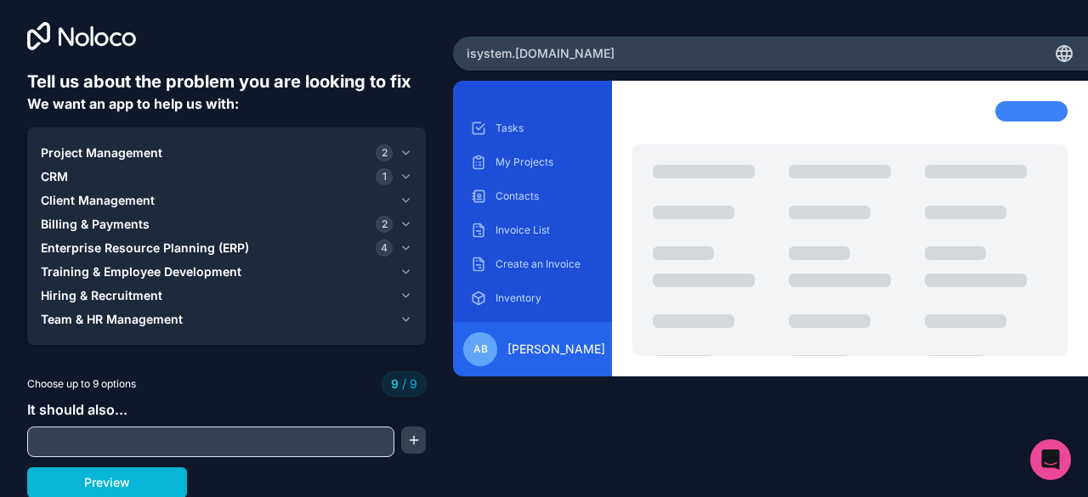
click at [399, 249] on icon "button" at bounding box center [405, 248] width 13 height 14
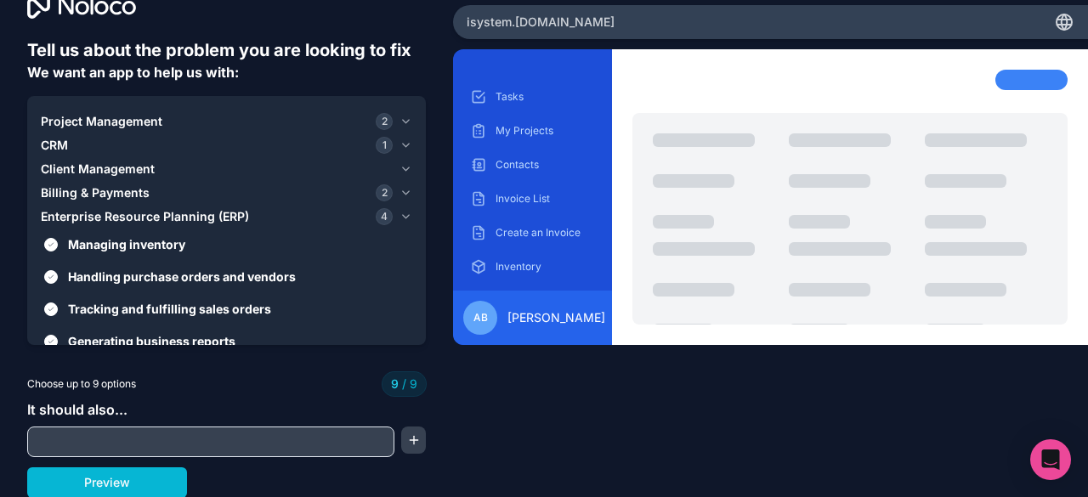
click at [317, 375] on div "Choose up to 9 options 9 / 9" at bounding box center [226, 384] width 399 height 24
click at [403, 216] on icon "button" at bounding box center [406, 216] width 7 height 3
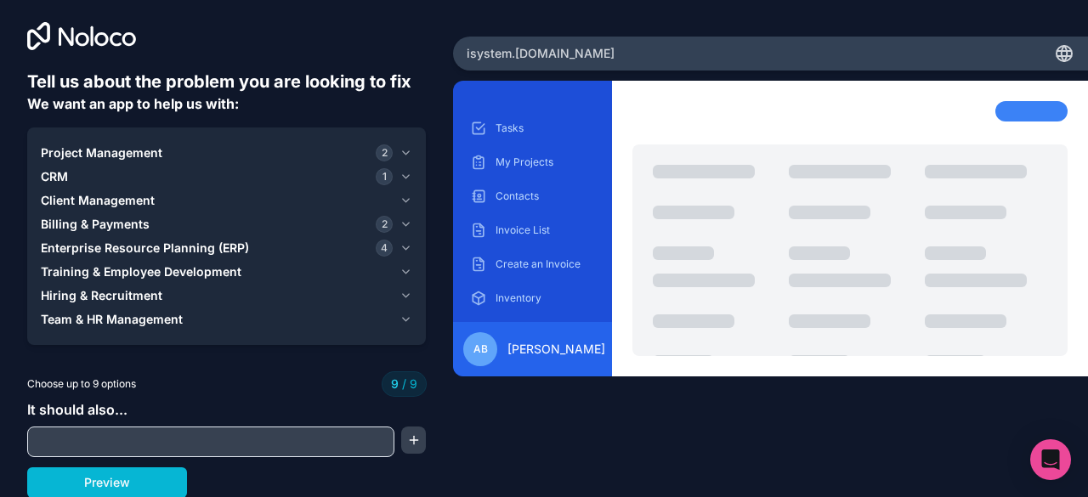
click at [267, 445] on input "text" at bounding box center [210, 442] width 359 height 24
click at [408, 444] on button "button" at bounding box center [413, 440] width 25 height 27
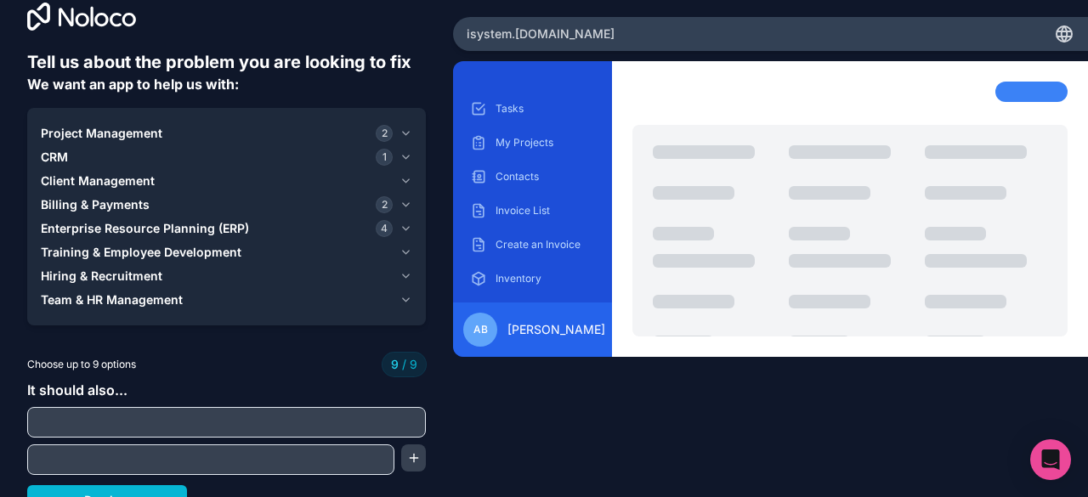
scroll to position [42, 0]
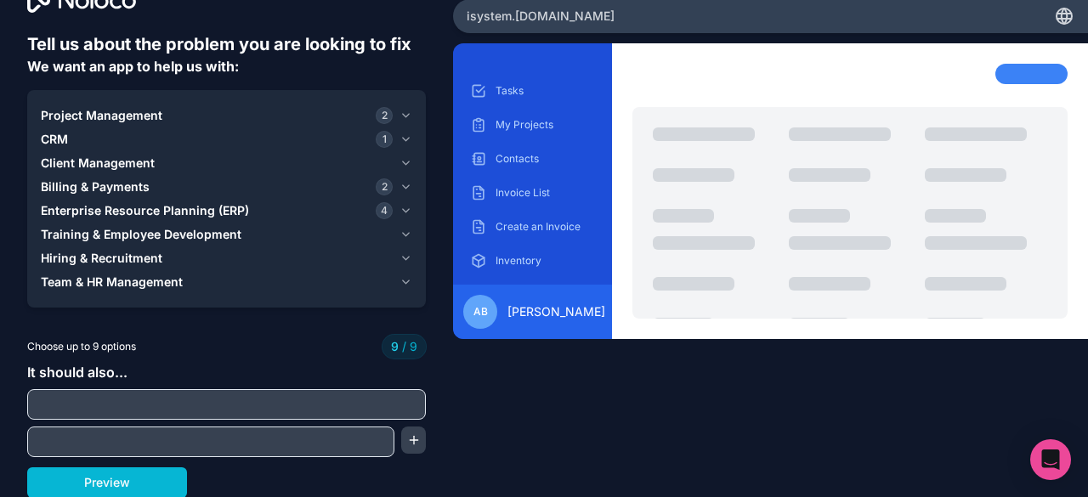
click at [202, 407] on input "text" at bounding box center [226, 405] width 390 height 24
type input "*"
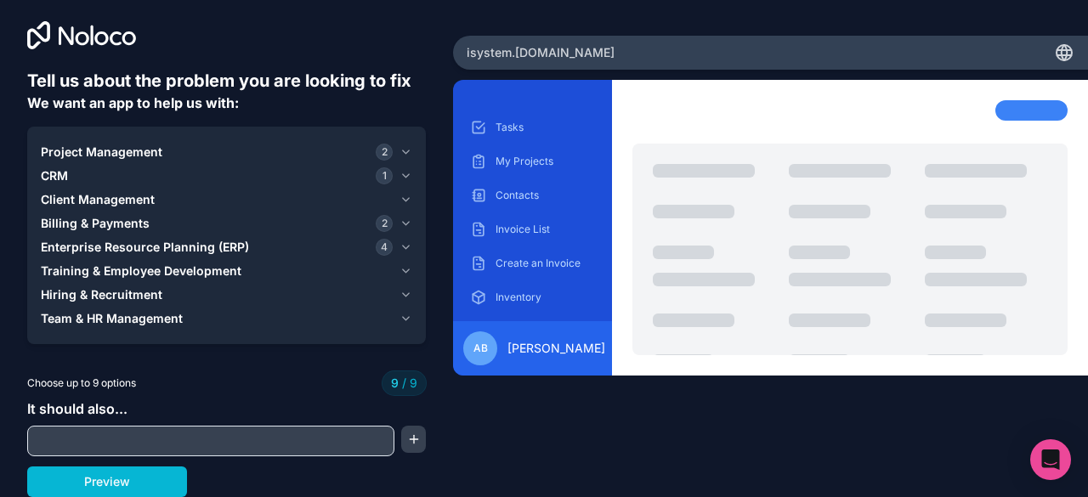
scroll to position [5, 0]
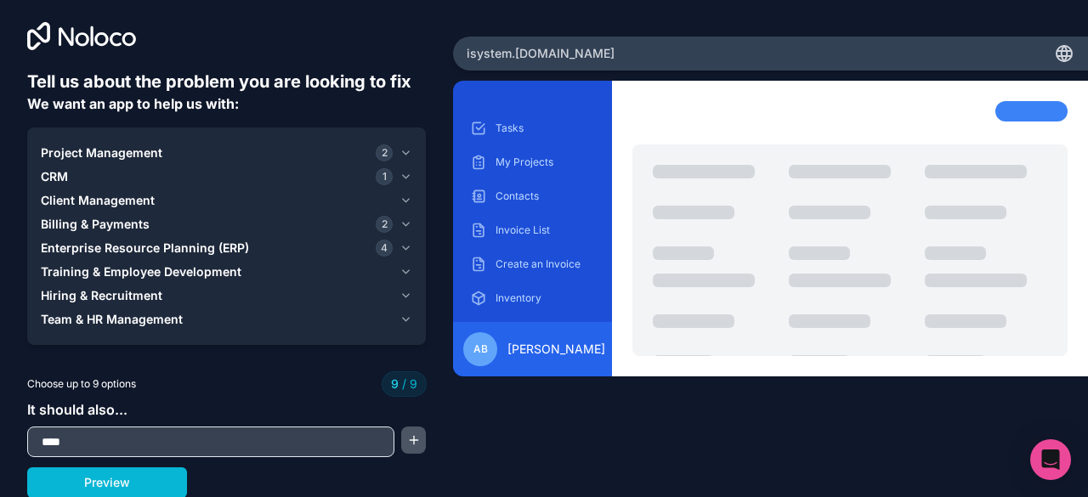
type input "****"
click at [410, 436] on button "button" at bounding box center [413, 440] width 25 height 27
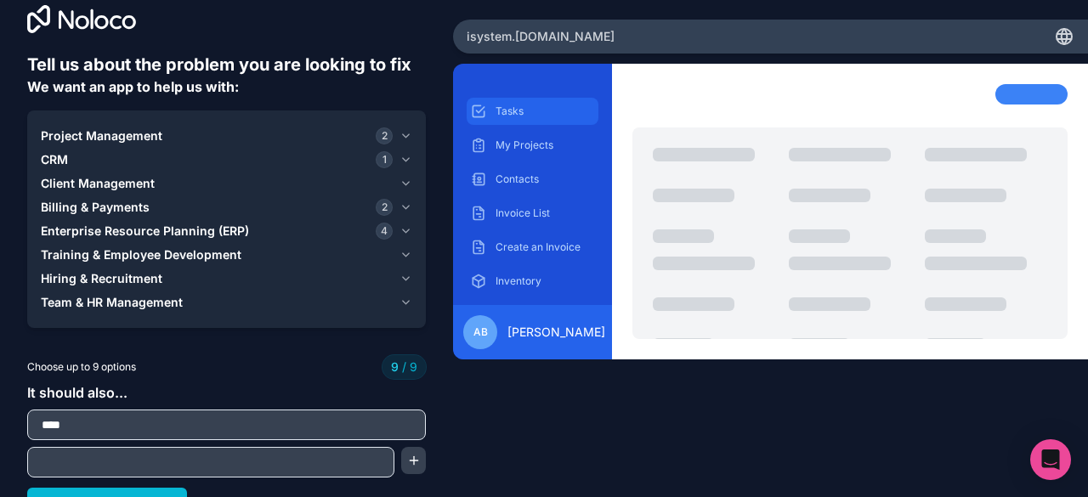
scroll to position [42, 0]
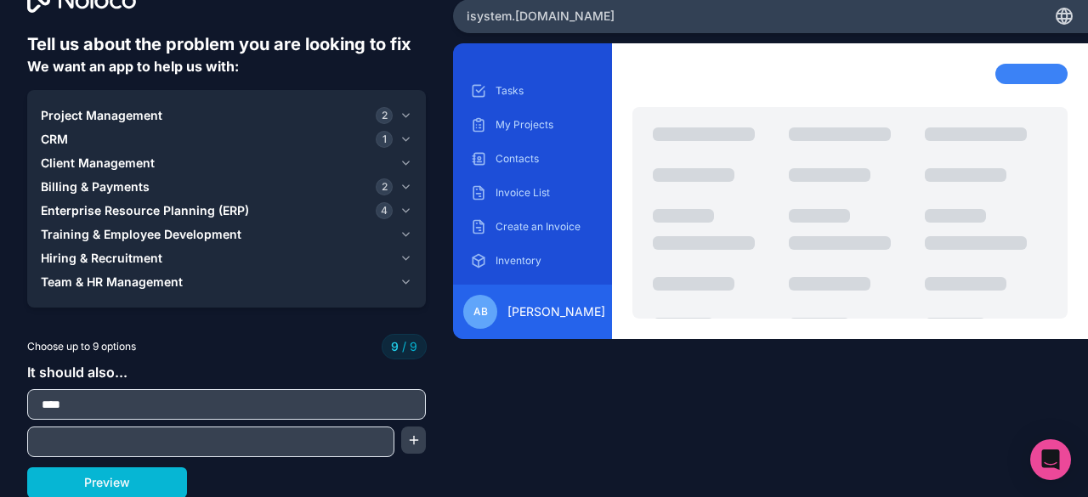
click at [404, 136] on icon "button" at bounding box center [405, 140] width 13 height 14
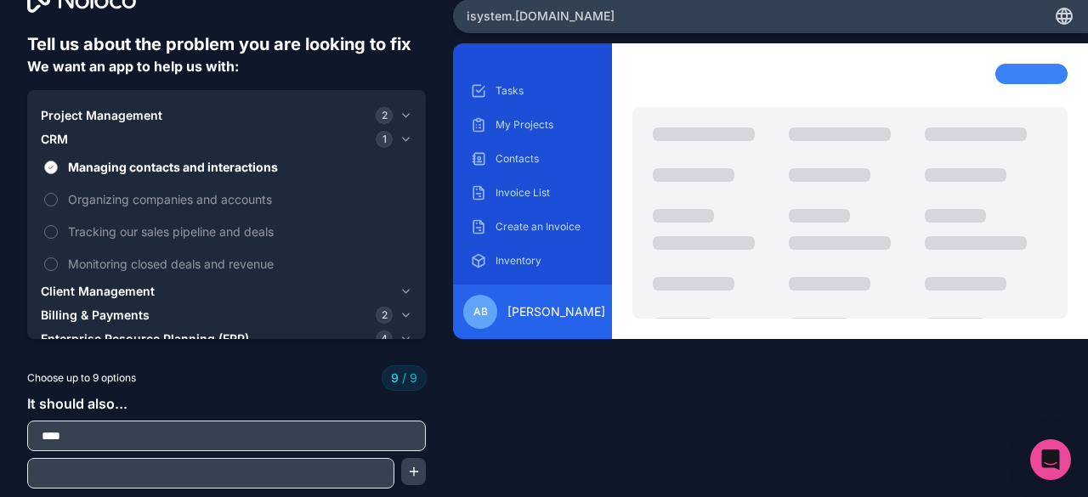
click at [49, 167] on button "Managing contacts and interactions" at bounding box center [51, 168] width 14 height 14
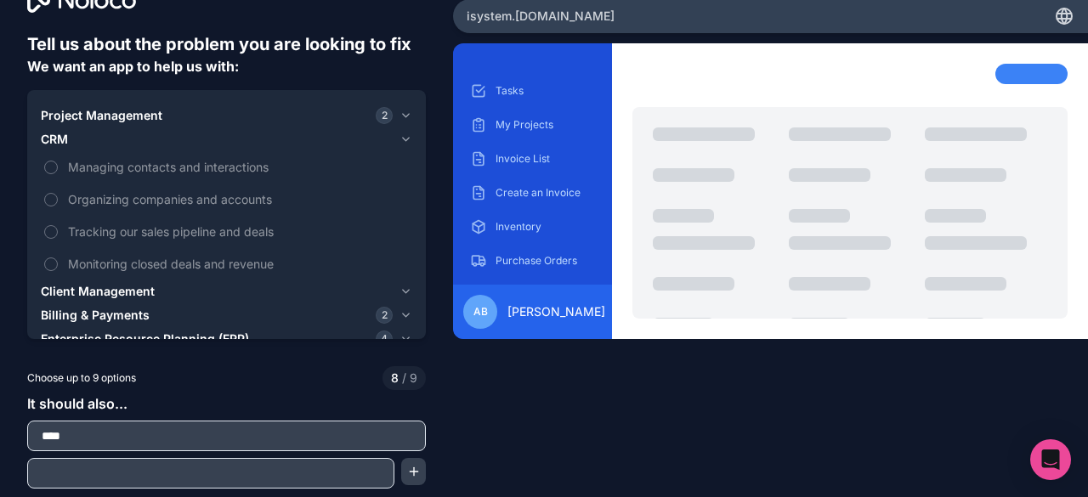
click at [96, 441] on input "****" at bounding box center [226, 436] width 390 height 24
click at [49, 166] on button "Managing contacts and interactions" at bounding box center [51, 168] width 14 height 14
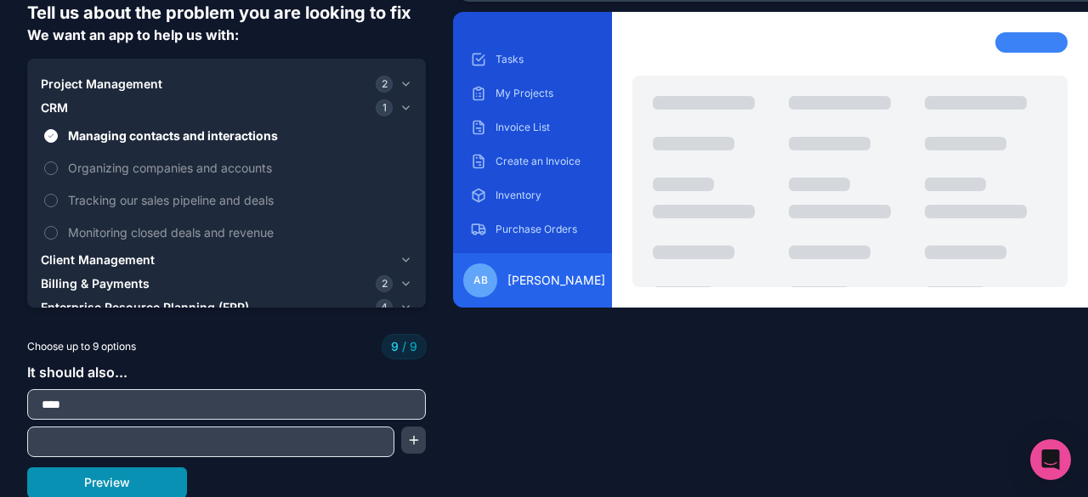
click at [147, 482] on button "Preview" at bounding box center [107, 482] width 160 height 31
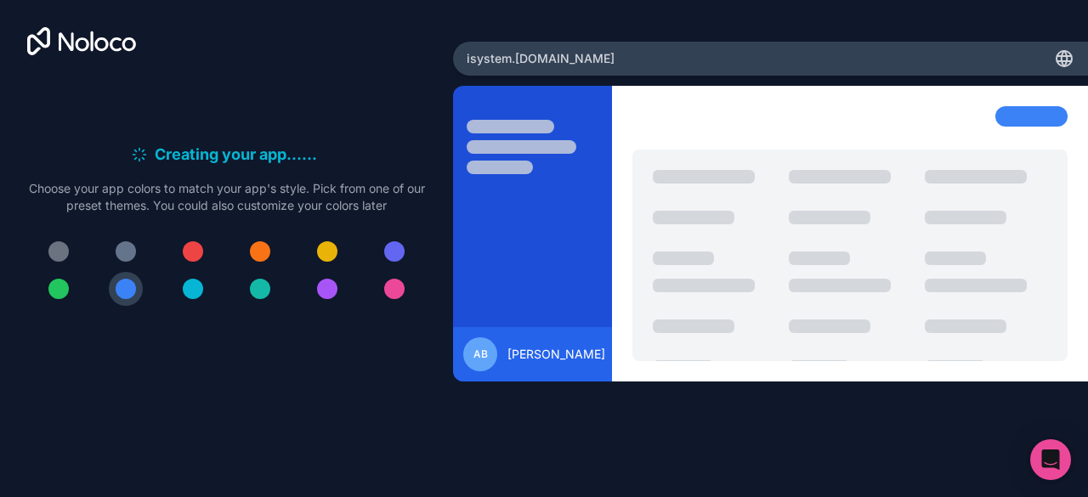
scroll to position [0, 0]
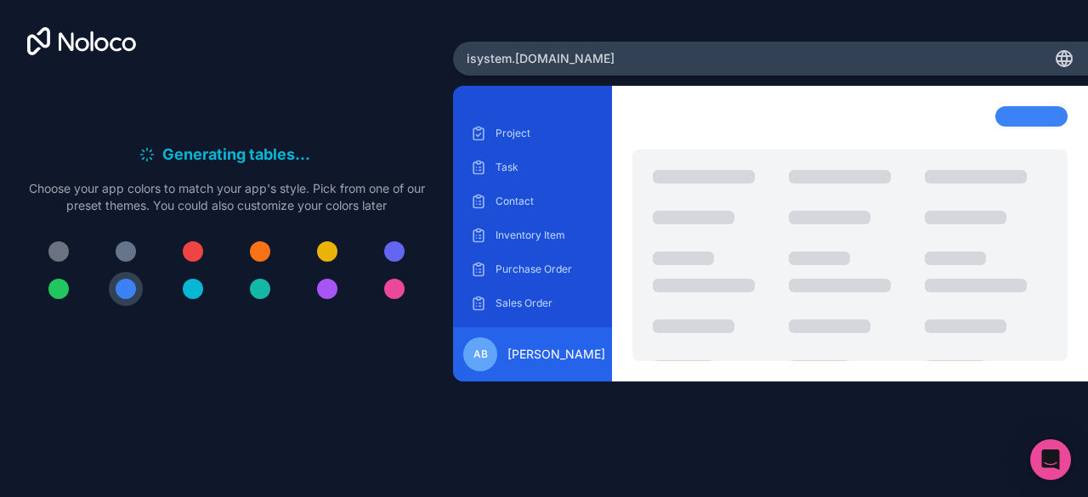
click at [648, 59] on div "isystem .[DOMAIN_NAME]" at bounding box center [770, 59] width 635 height 34
click at [576, 54] on div "isystem .[DOMAIN_NAME]" at bounding box center [770, 59] width 635 height 34
click at [568, 55] on span "isystem .[DOMAIN_NAME]" at bounding box center [540, 58] width 148 height 17
click at [1069, 61] on icon at bounding box center [1064, 61] width 14 height 0
click at [131, 257] on div at bounding box center [126, 251] width 20 height 20
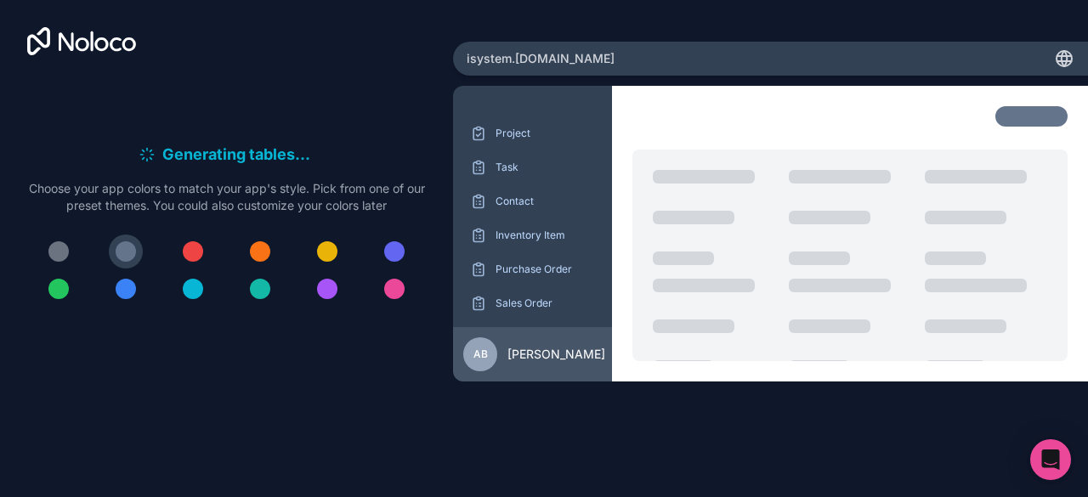
click at [269, 254] on button at bounding box center [260, 252] width 34 height 34
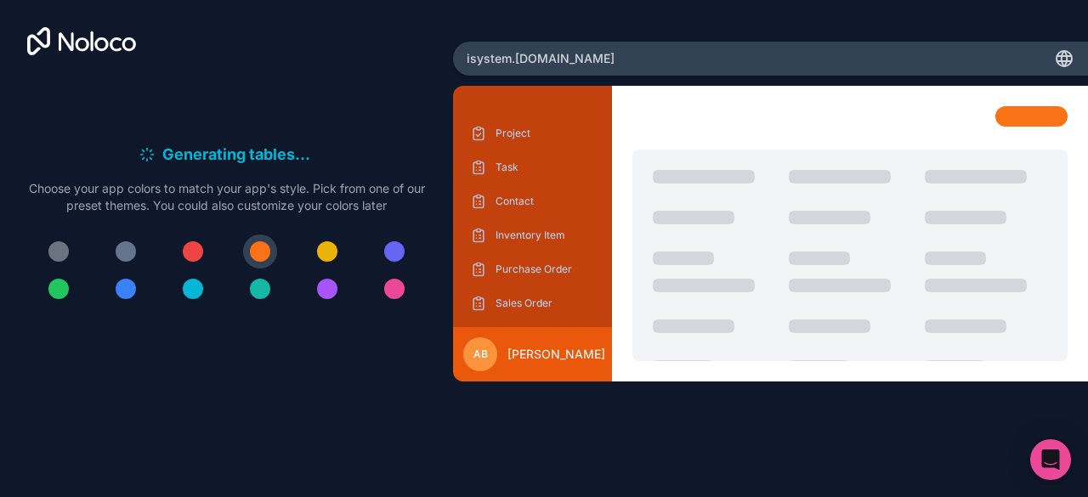
click at [327, 287] on div at bounding box center [327, 289] width 20 height 20
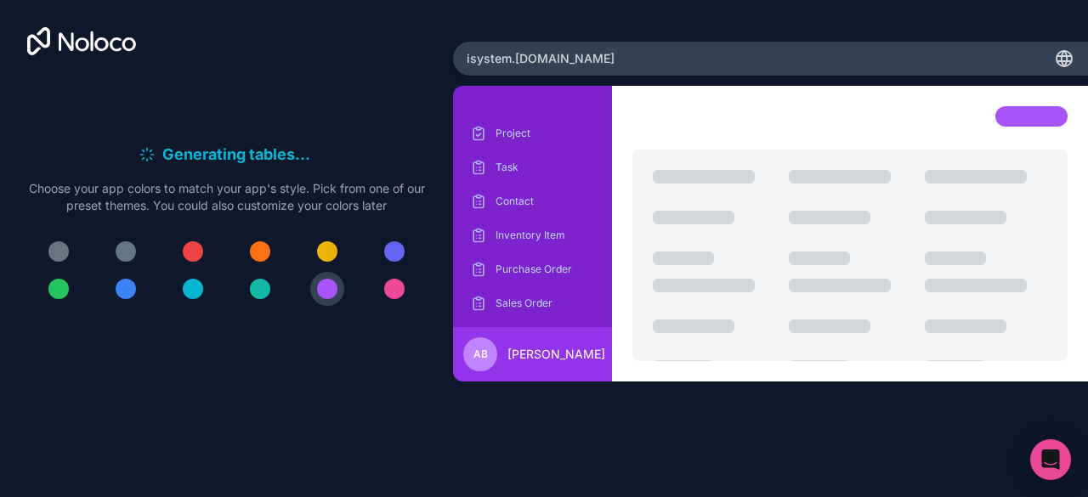
click at [392, 248] on div at bounding box center [394, 251] width 20 height 20
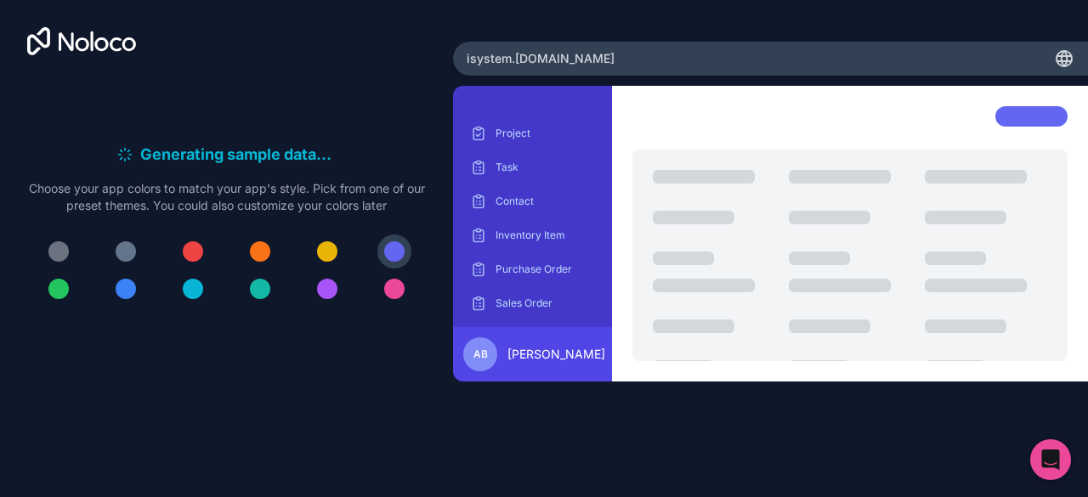
click at [123, 293] on div at bounding box center [126, 289] width 20 height 20
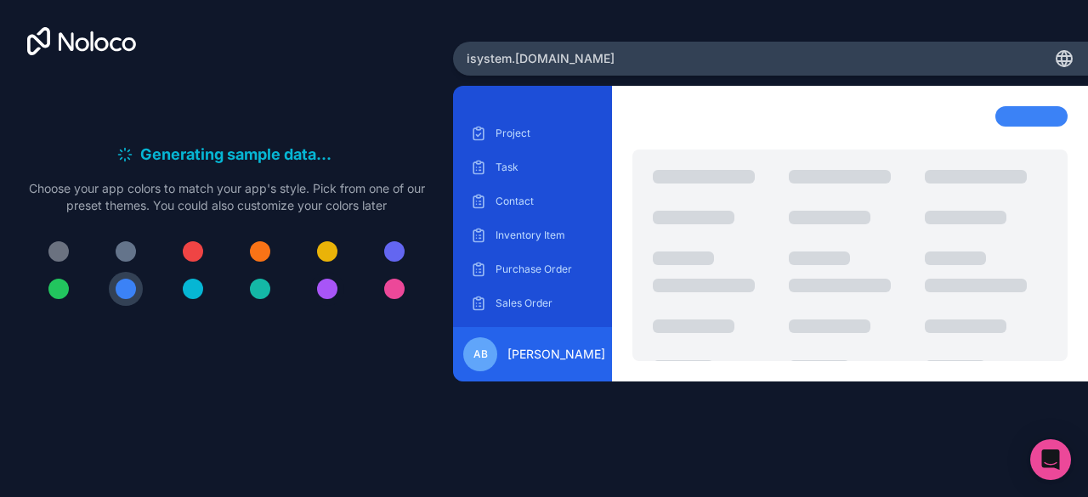
click at [330, 286] on div at bounding box center [327, 289] width 20 height 20
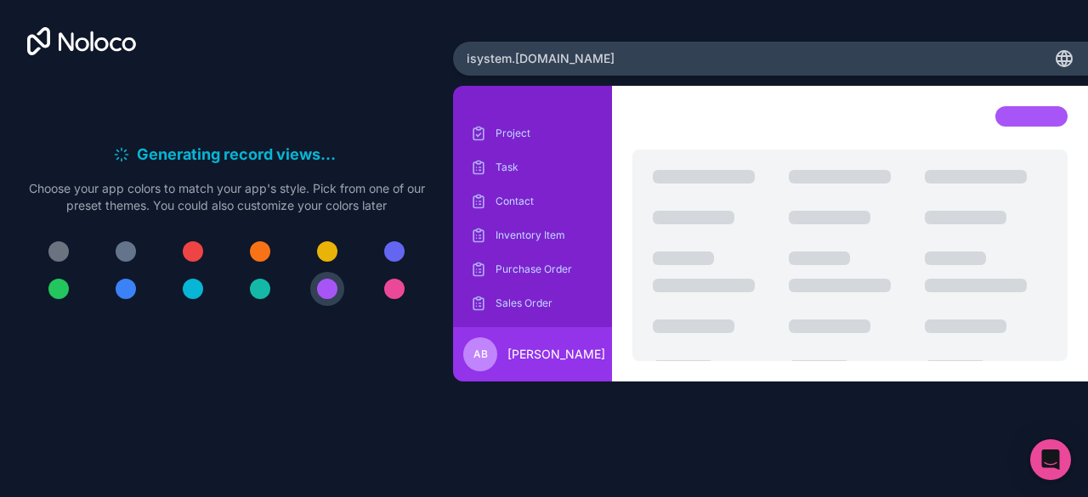
click at [619, 57] on div "isystem .[DOMAIN_NAME]" at bounding box center [770, 59] width 635 height 34
click at [557, 62] on span "isystem .[DOMAIN_NAME]" at bounding box center [540, 58] width 148 height 17
click at [578, 61] on div "isystem .[DOMAIN_NAME]" at bounding box center [770, 59] width 635 height 34
click at [1063, 61] on icon at bounding box center [1064, 61] width 14 height 0
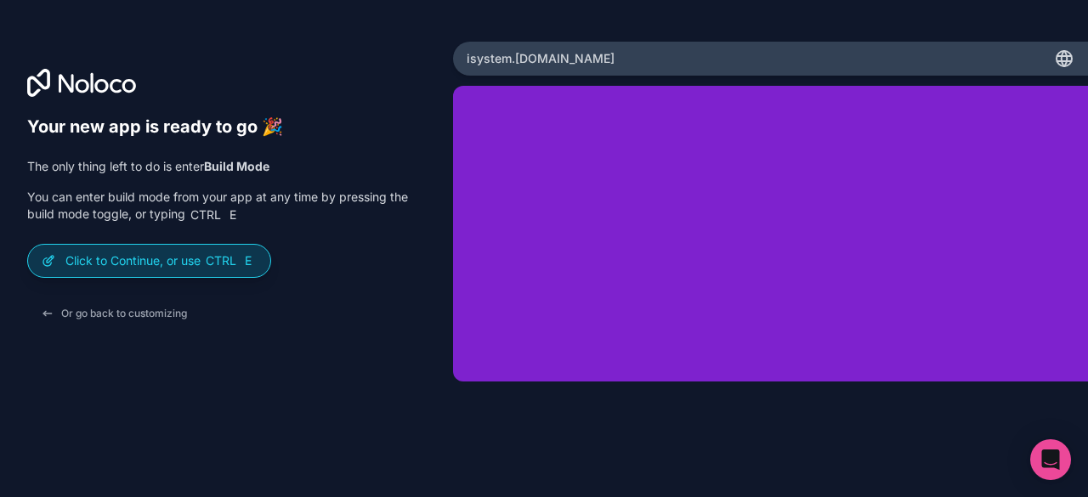
click at [250, 268] on span "E" at bounding box center [248, 260] width 17 height 17
